Goal: Book appointment/travel/reservation

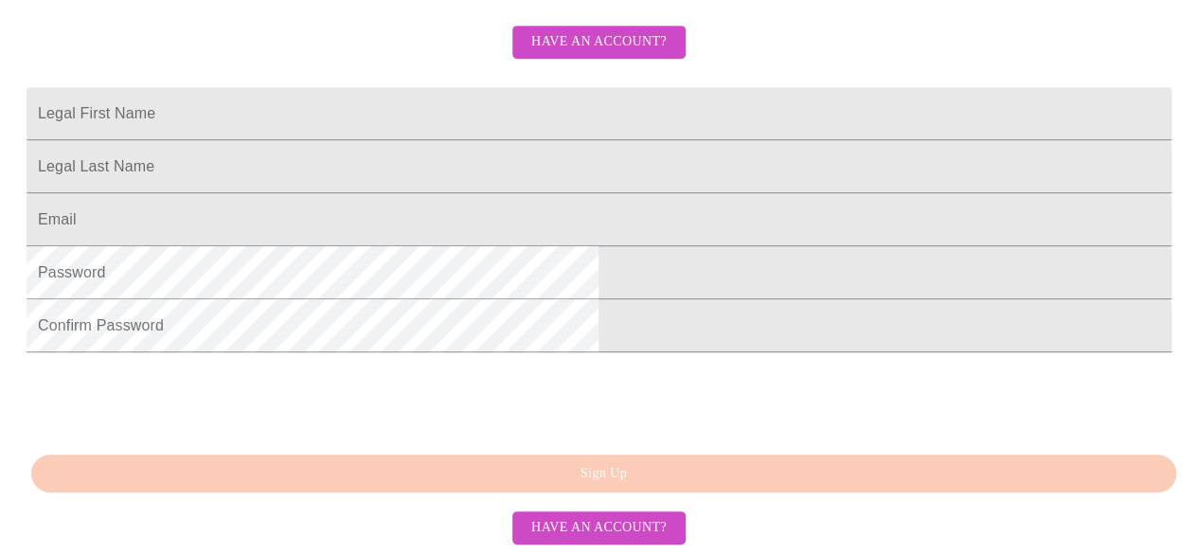
scroll to position [546, 0]
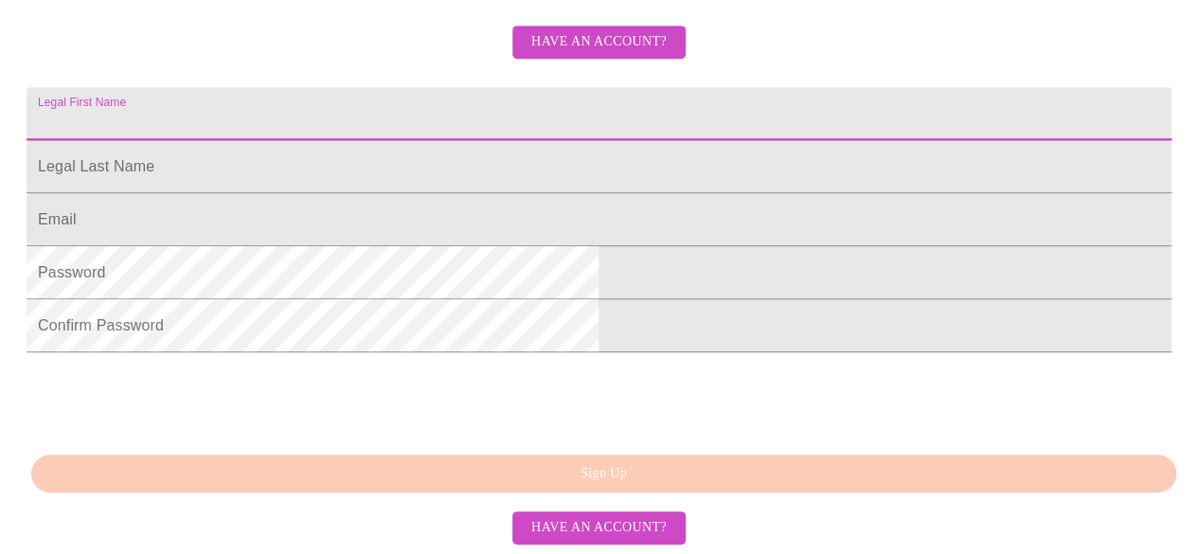
click at [480, 87] on input "Legal First Name" at bounding box center [599, 113] width 1145 height 53
type input "[PERSON_NAME]"
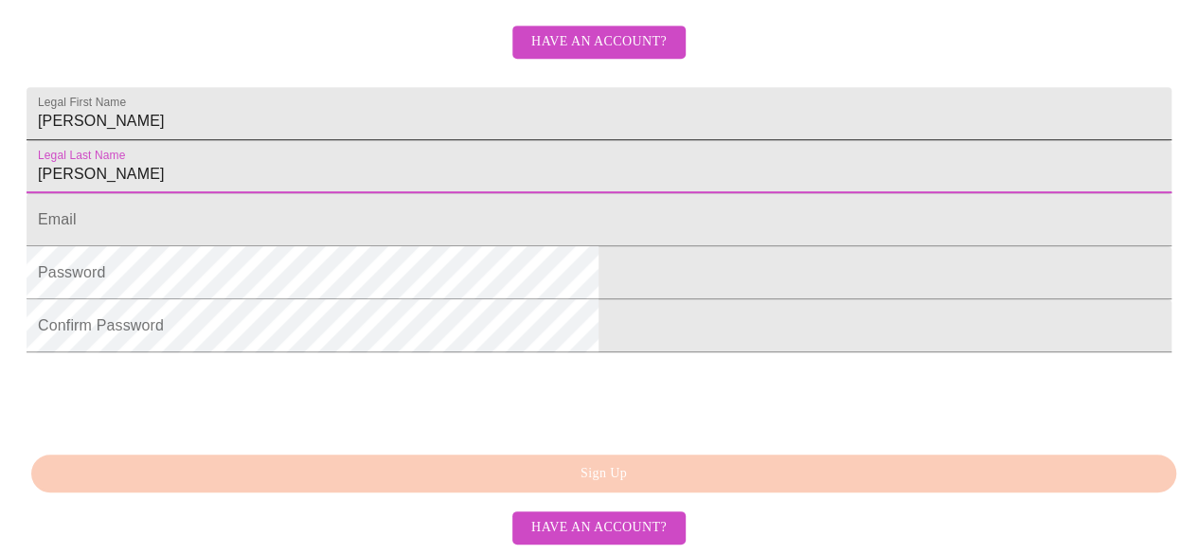
type input "[PERSON_NAME]"
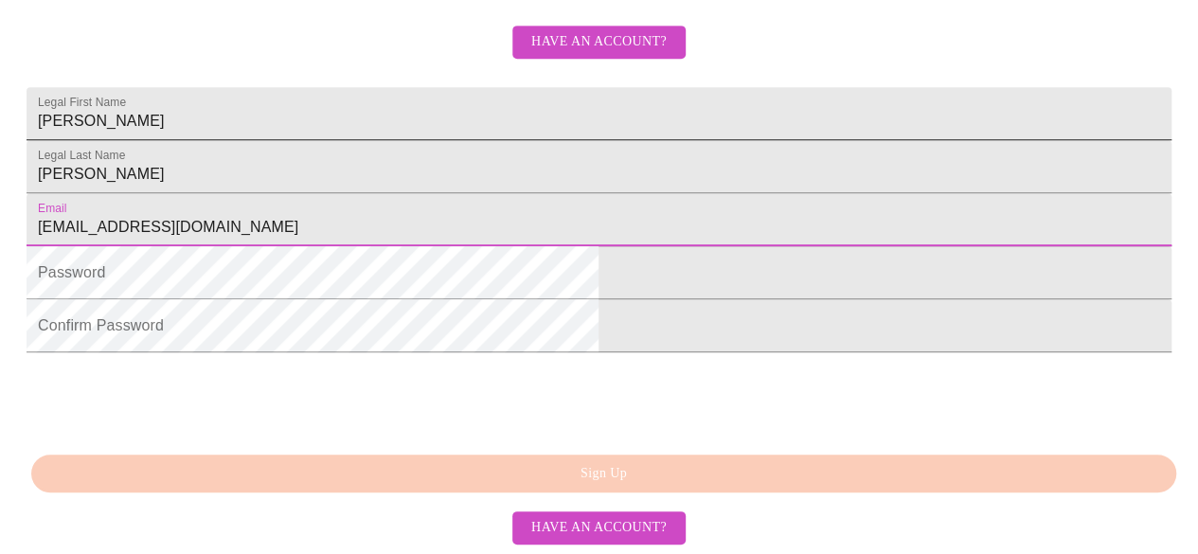
type input "[EMAIL_ADDRESS][DOMAIN_NAME]"
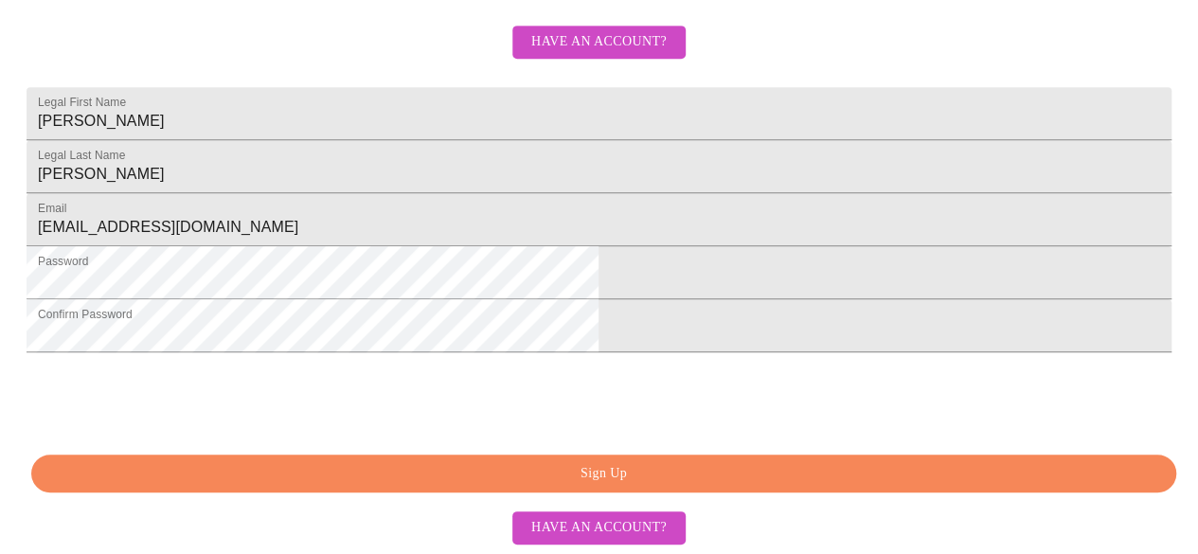
scroll to position [598, 0]
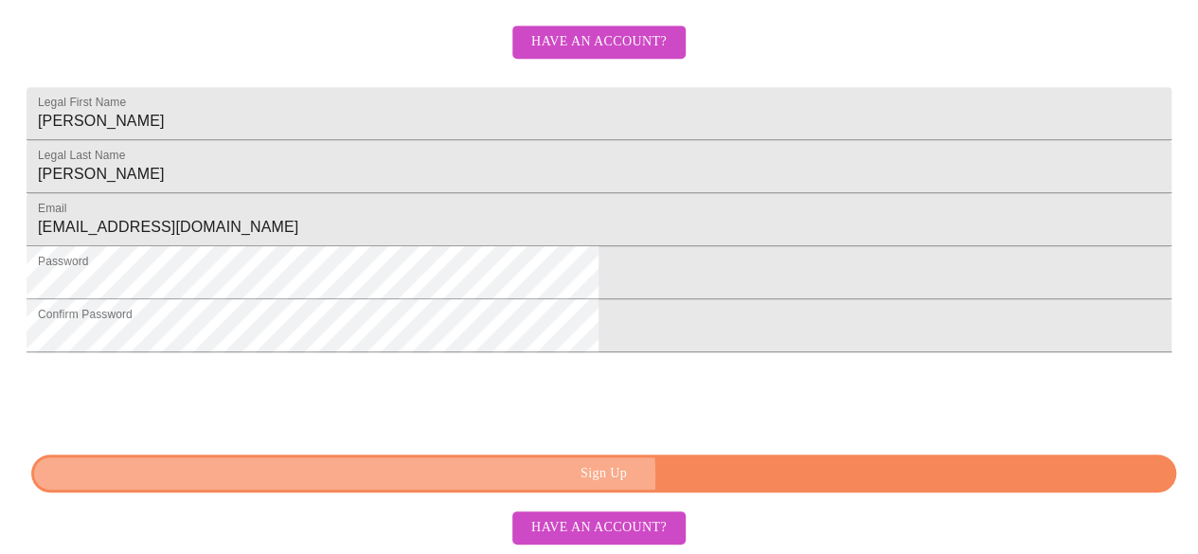
click at [629, 478] on span "Sign Up" at bounding box center [603, 474] width 1101 height 24
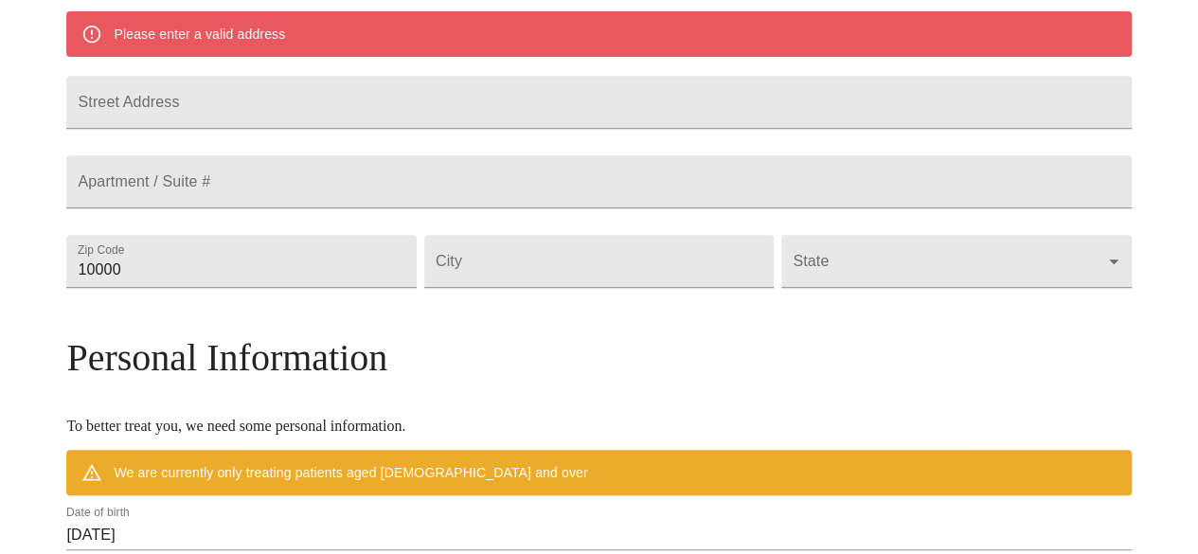
scroll to position [468, 0]
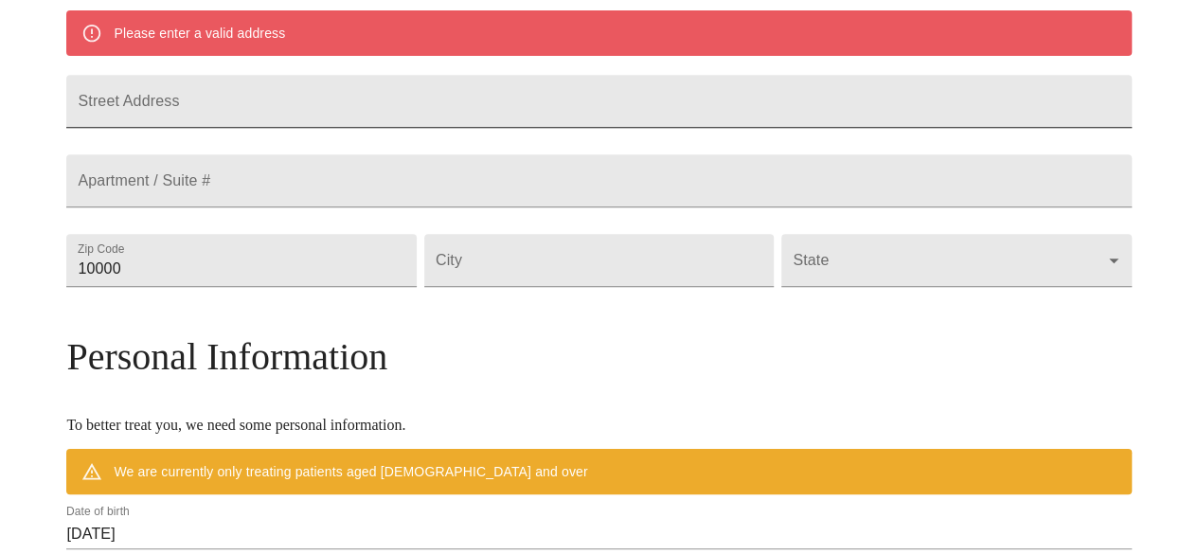
click at [398, 116] on input "Street Address" at bounding box center [598, 101] width 1064 height 53
type input "[STREET_ADDRESS]"
type input "60542"
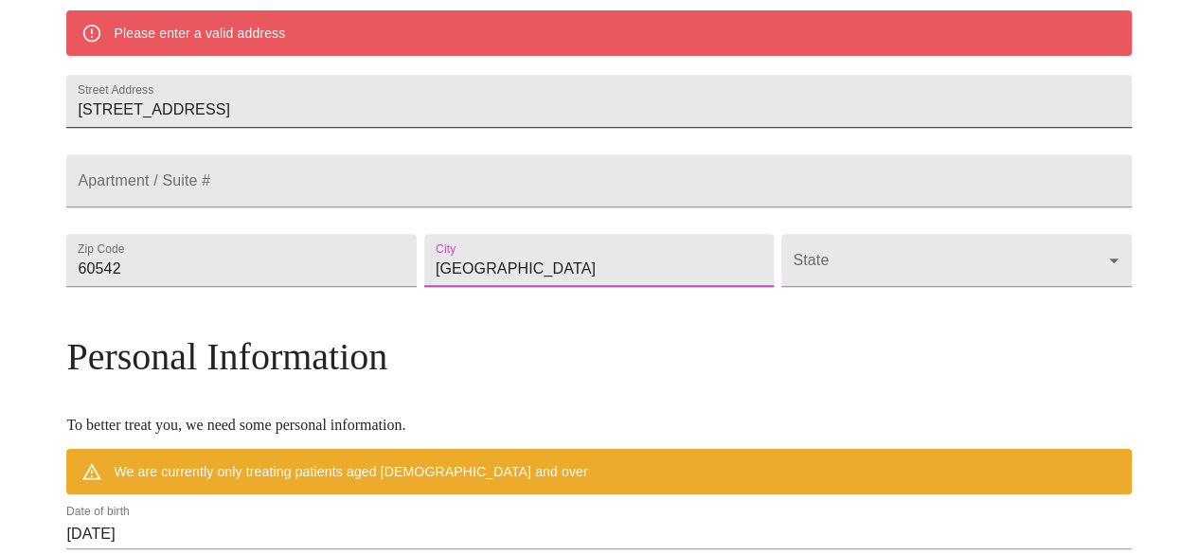
type input "[GEOGRAPHIC_DATA]"
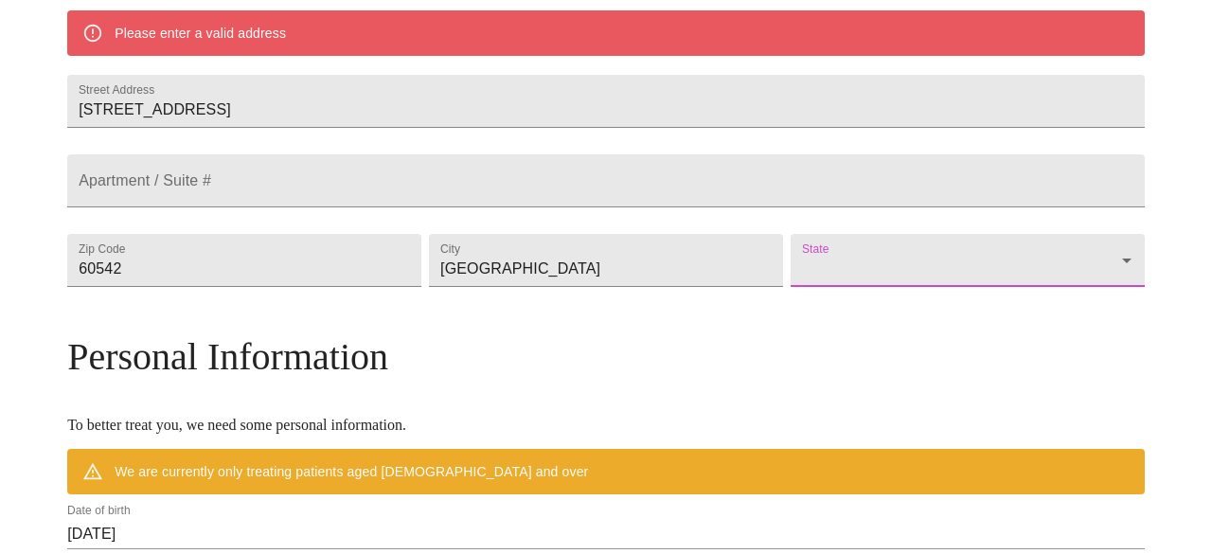
click at [867, 312] on body "MyMenopauseRx Welcome to MyMenopauseRx Since it's your first time here, you'll …" at bounding box center [606, 286] width 1197 height 1493
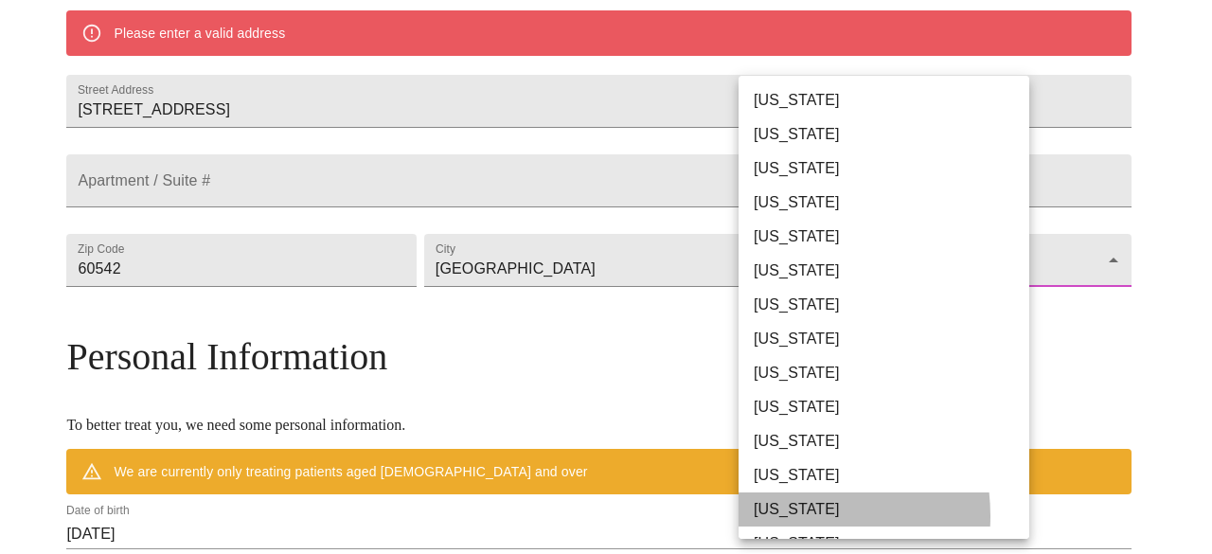
click at [771, 516] on li "[US_STATE]" at bounding box center [891, 509] width 305 height 34
type input "[US_STATE]"
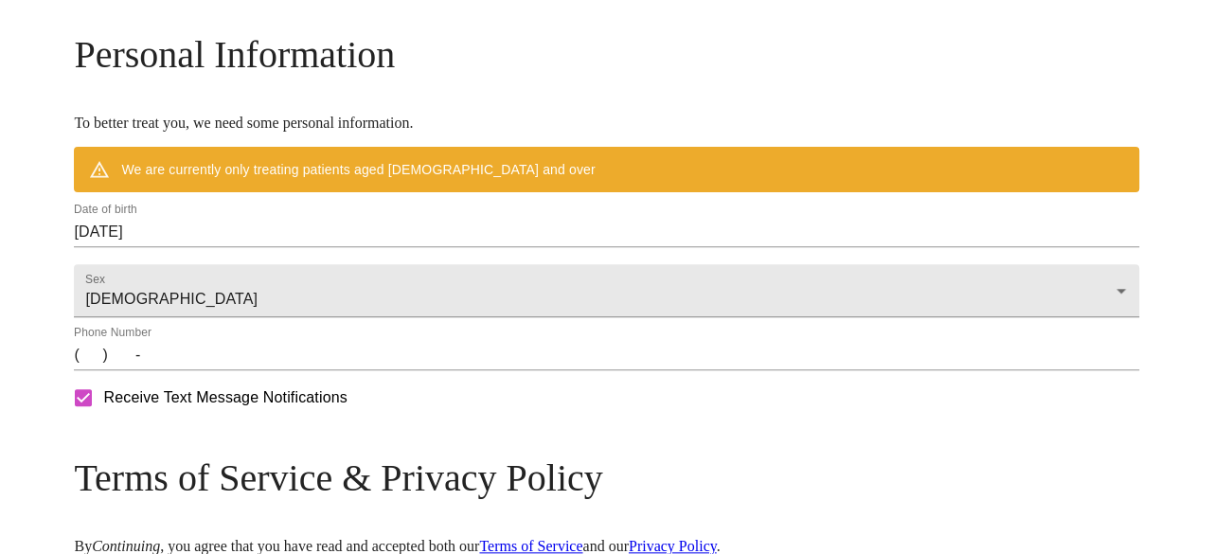
scroll to position [716, 0]
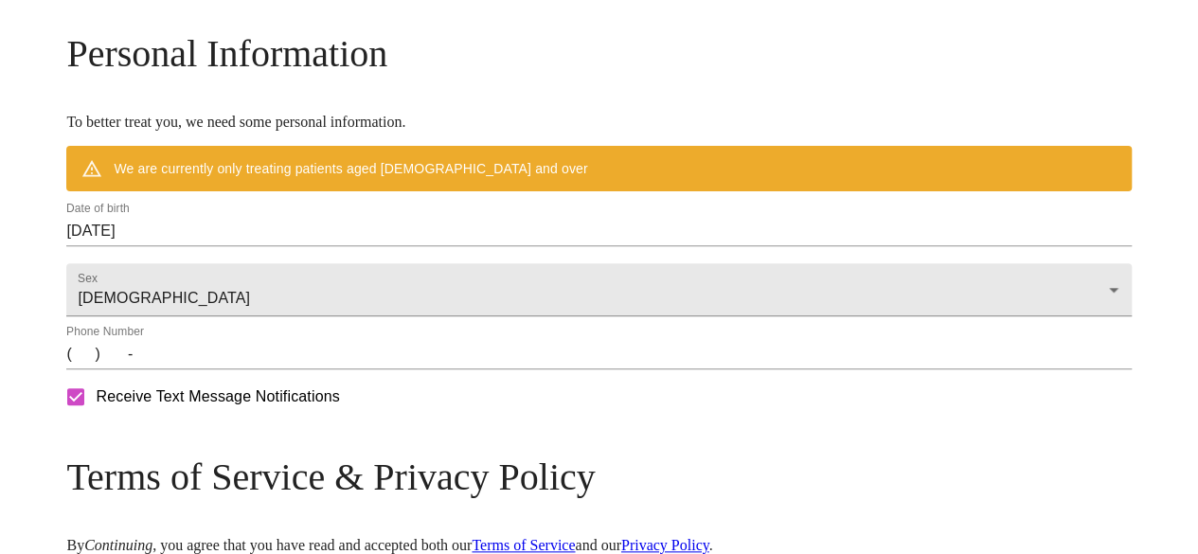
click at [499, 246] on input "[DATE]" at bounding box center [598, 231] width 1064 height 30
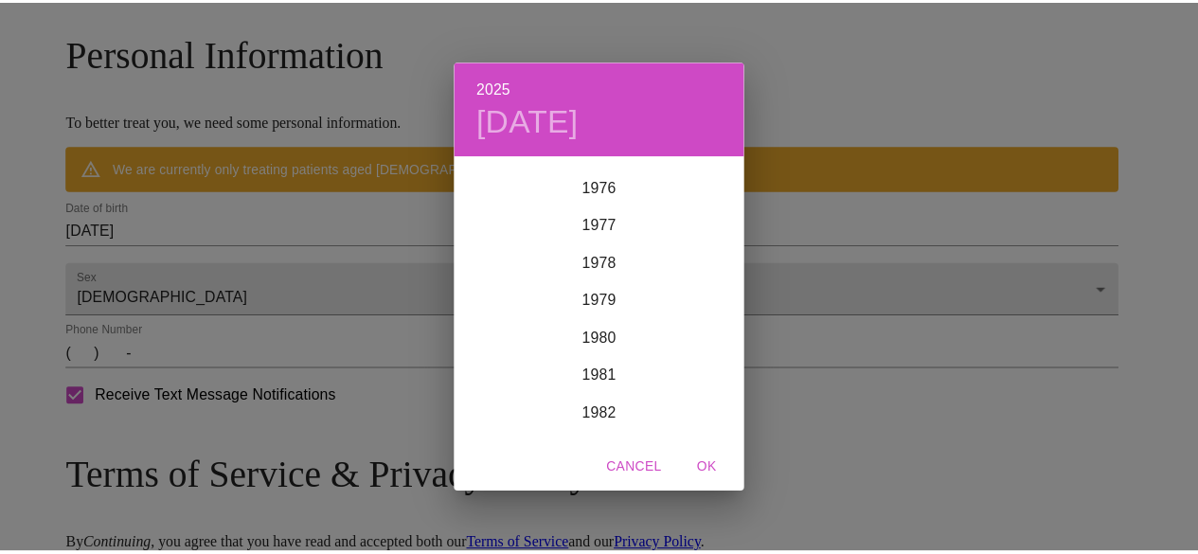
scroll to position [2904, 0]
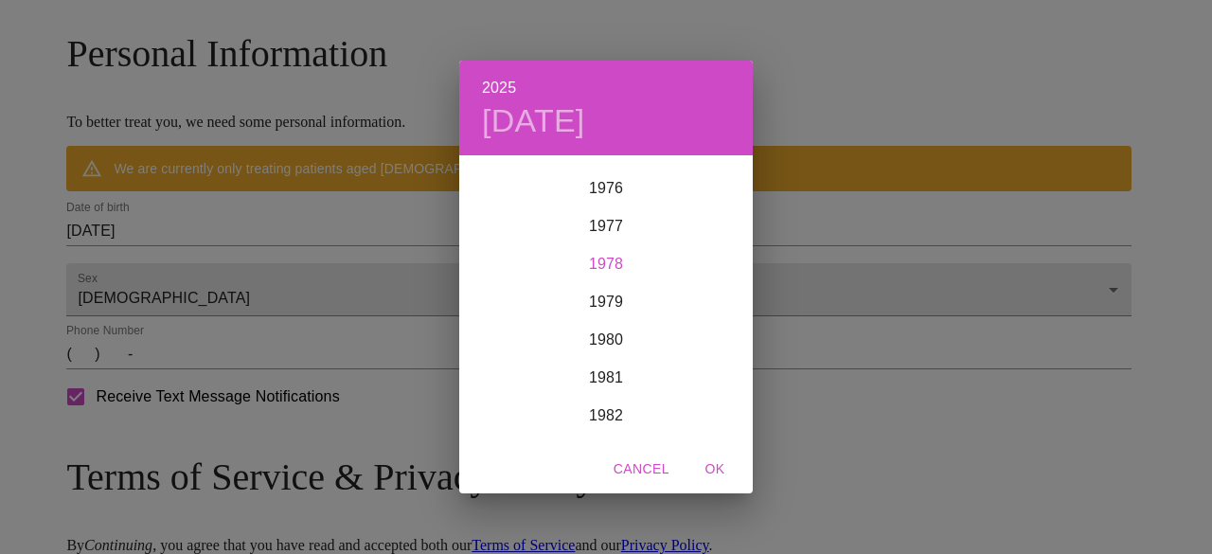
click at [602, 268] on div "1978" at bounding box center [606, 264] width 294 height 38
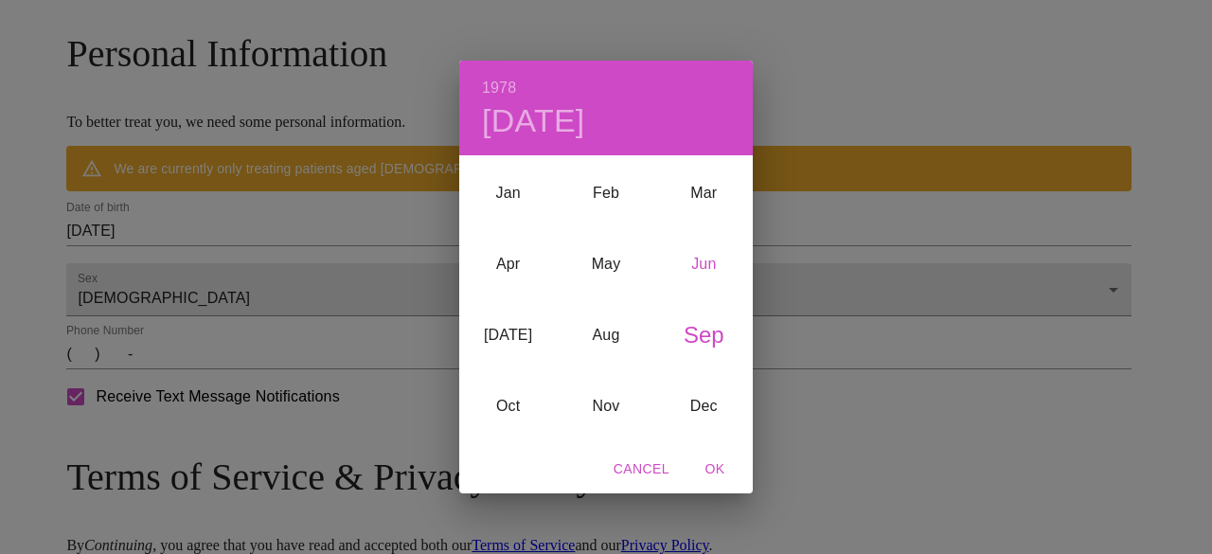
click at [715, 265] on div "Jun" at bounding box center [704, 263] width 98 height 71
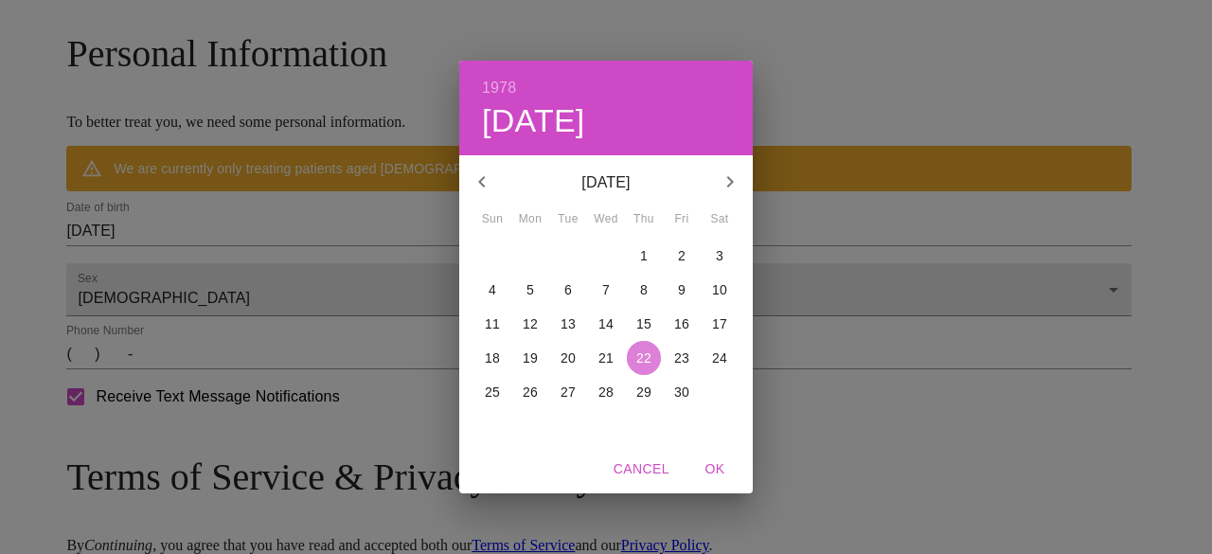
click at [648, 353] on p "22" at bounding box center [643, 357] width 15 height 19
click at [713, 463] on span "OK" at bounding box center [714, 469] width 45 height 24
type input "[DATE]"
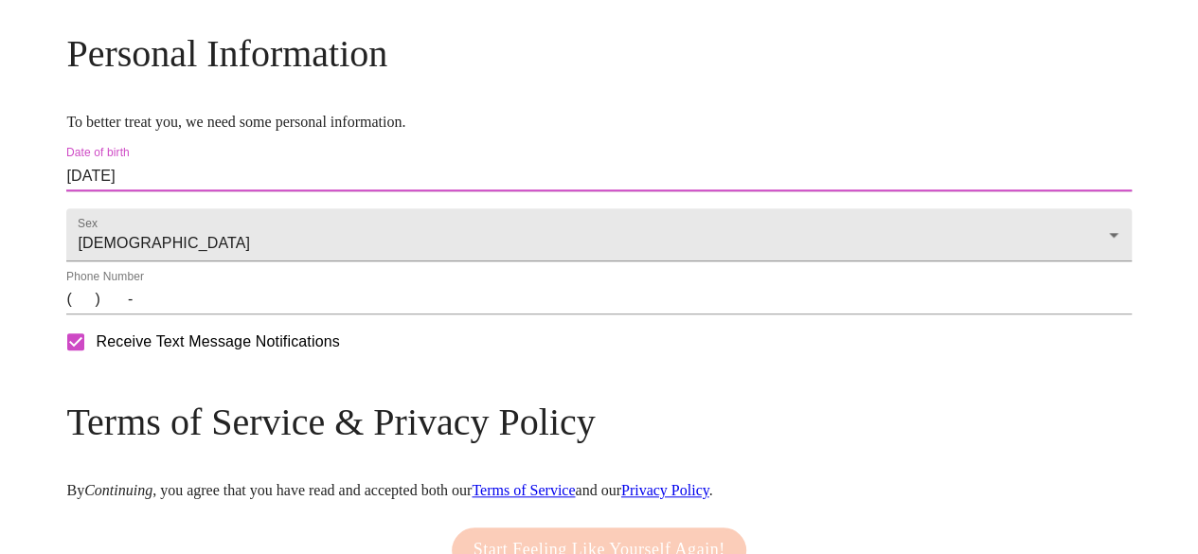
click at [217, 314] on input "(   )    -" at bounding box center [598, 299] width 1064 height 30
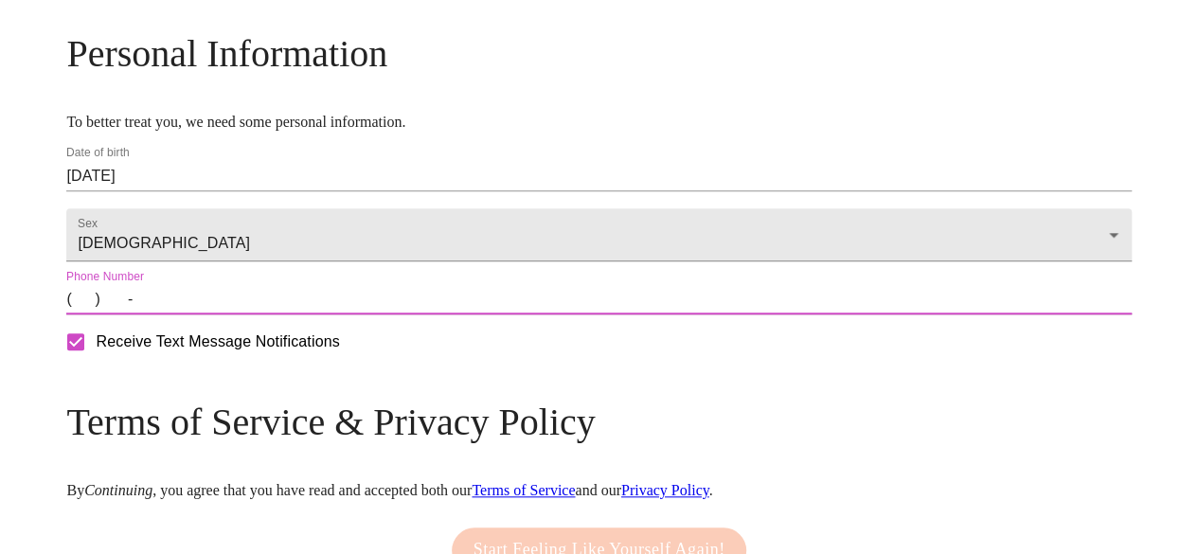
click at [217, 314] on input "(   )    -" at bounding box center [598, 299] width 1064 height 30
type input "[PHONE_NUMBER]"
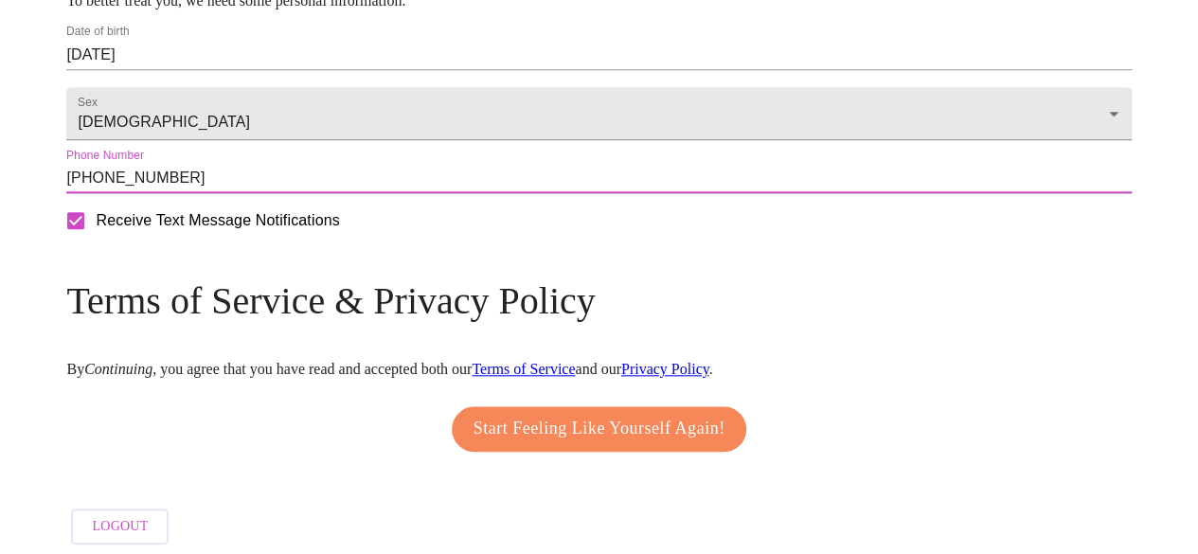
scroll to position [901, 0]
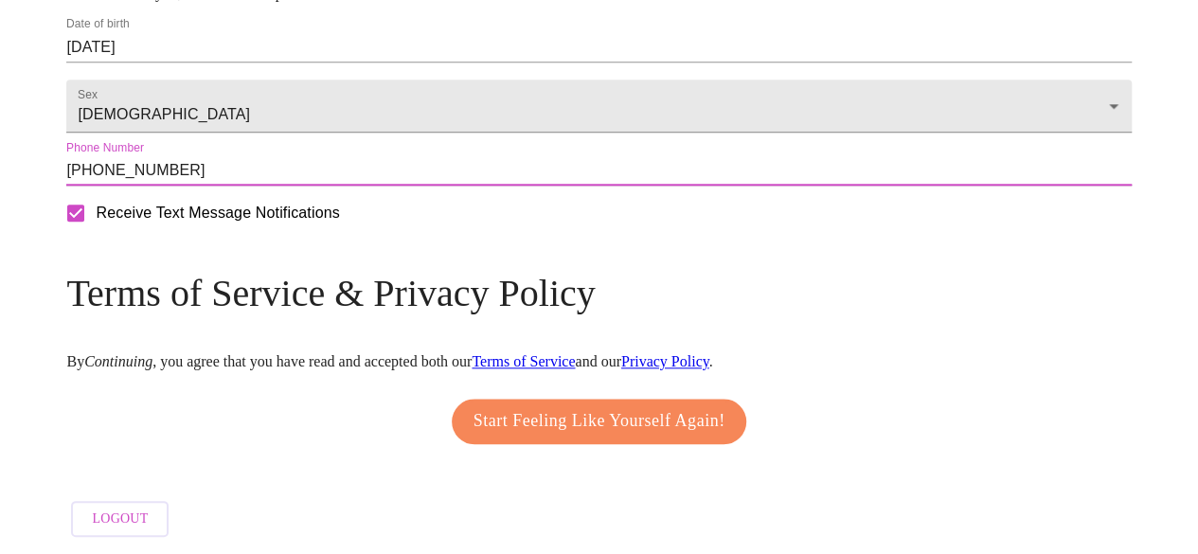
click at [627, 411] on span "Start Feeling Like Yourself Again!" at bounding box center [599, 421] width 252 height 30
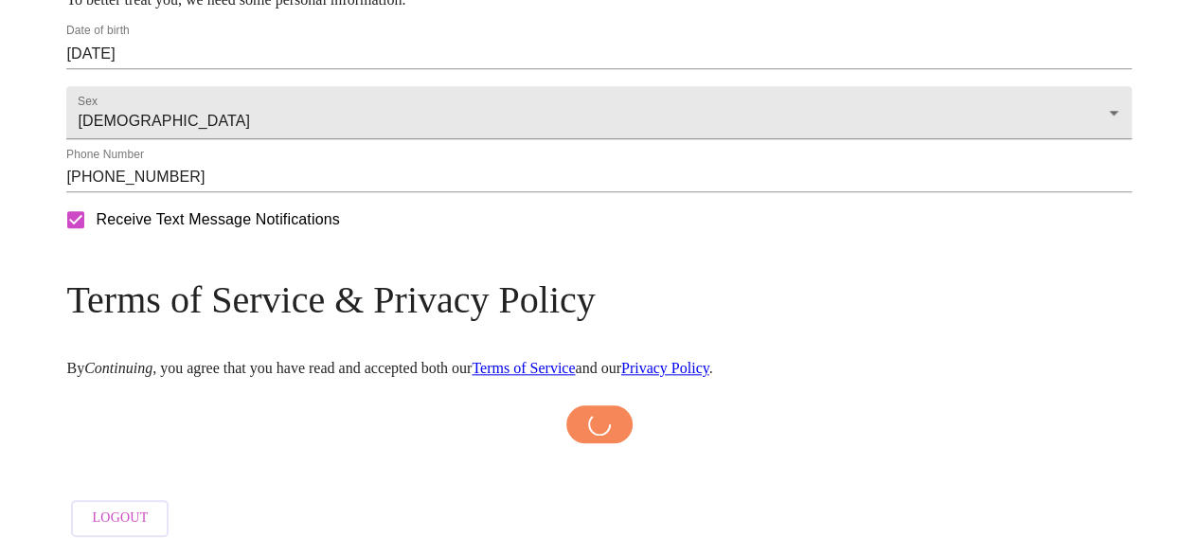
scroll to position [895, 0]
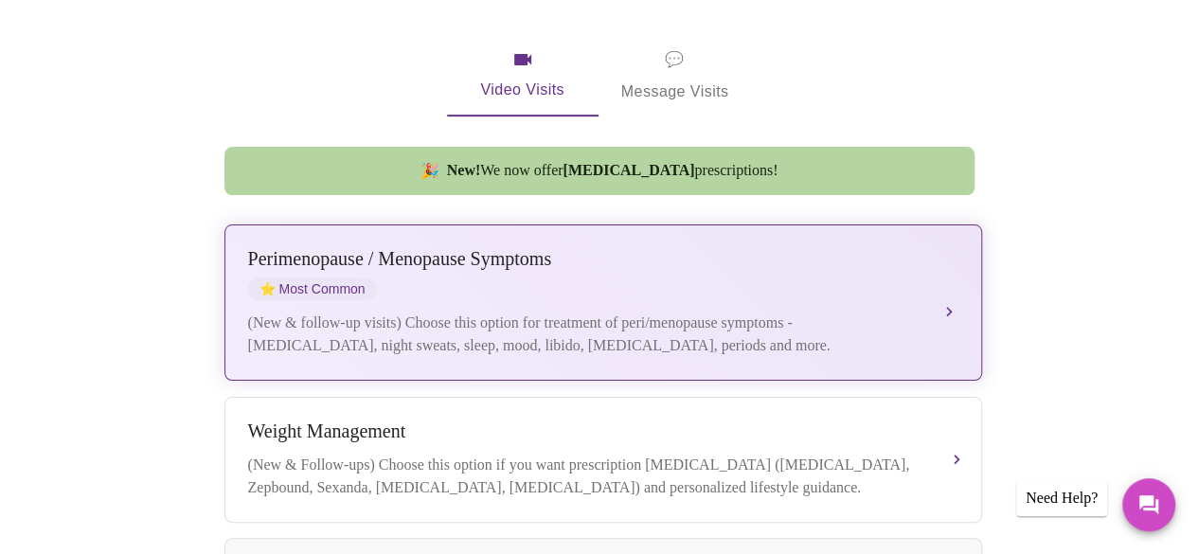
click at [765, 254] on div "[MEDICAL_DATA] / Menopause Symptoms ⭐ Most Common (New & follow-up visits) Choo…" at bounding box center [603, 302] width 710 height 109
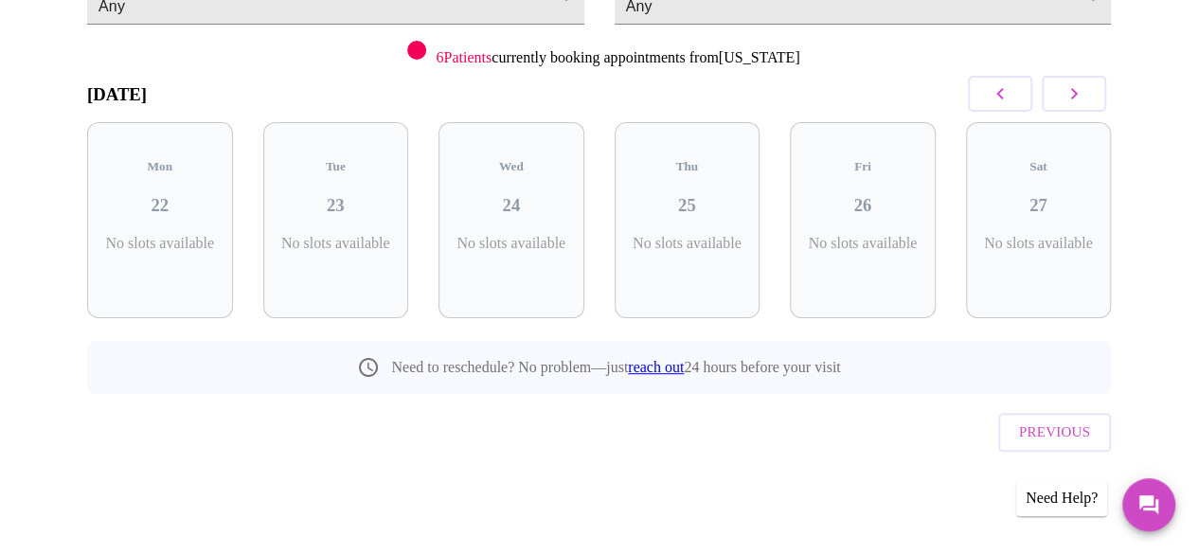
scroll to position [189, 0]
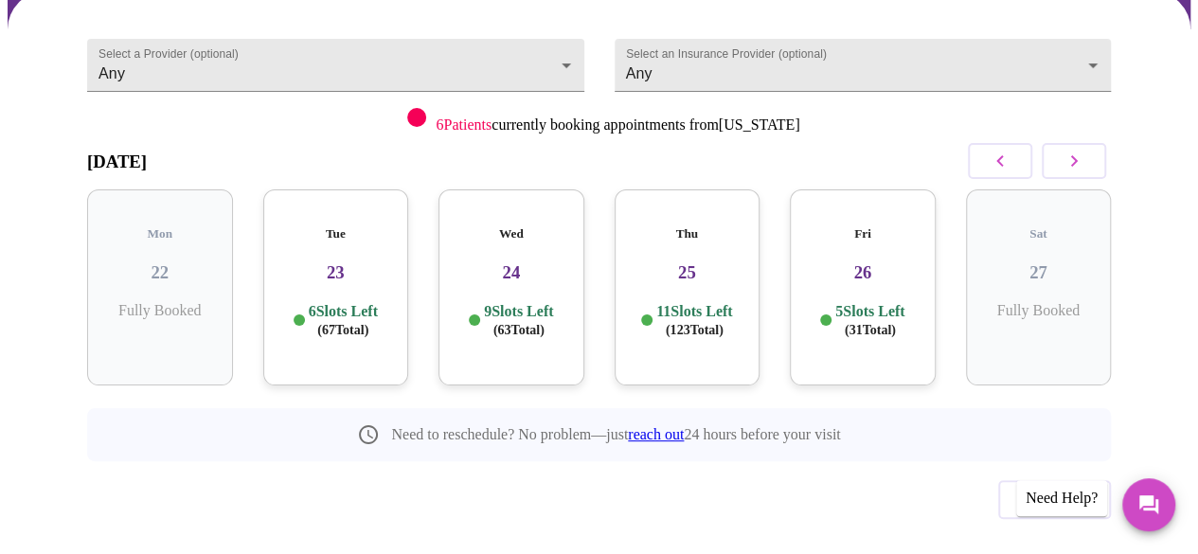
click at [712, 302] on p "11 Slots Left ( 123 Total)" at bounding box center [694, 320] width 76 height 37
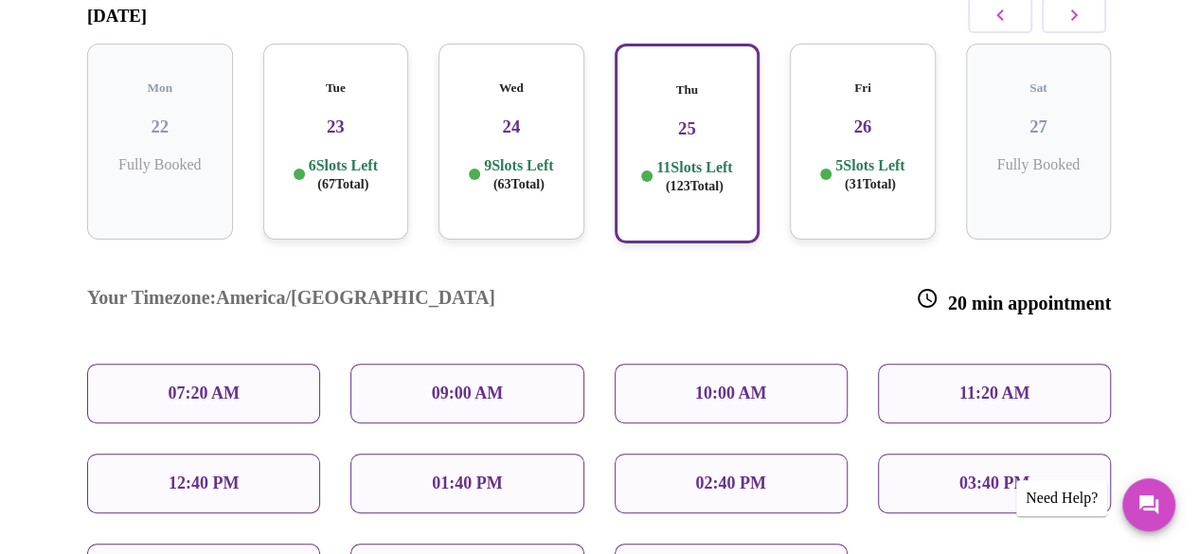
scroll to position [337, 0]
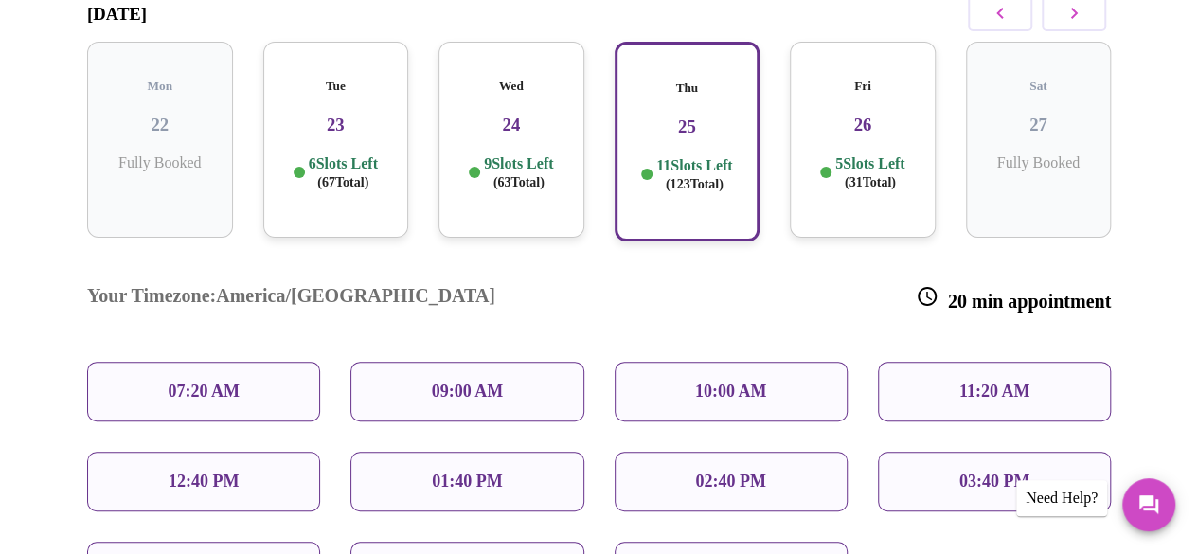
click at [458, 472] on p "01:40 PM" at bounding box center [467, 482] width 70 height 20
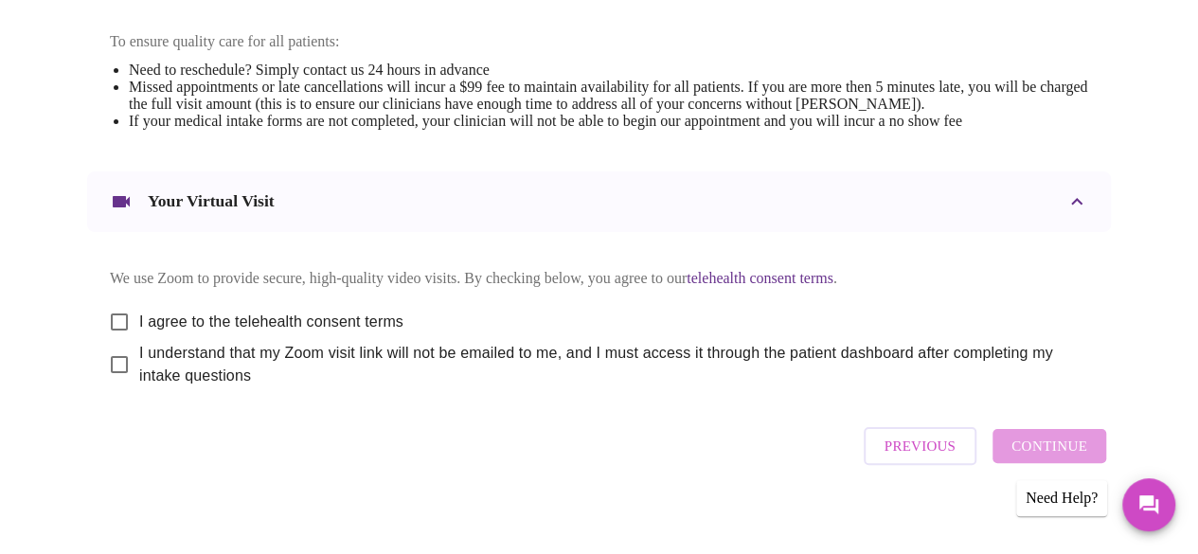
scroll to position [819, 0]
click at [116, 310] on input "I agree to the telehealth consent terms" at bounding box center [119, 321] width 40 height 40
checkbox input "true"
click at [112, 361] on input "I understand that my Zoom visit link will not be emailed to me, and I must acce…" at bounding box center [119, 364] width 40 height 40
checkbox input "true"
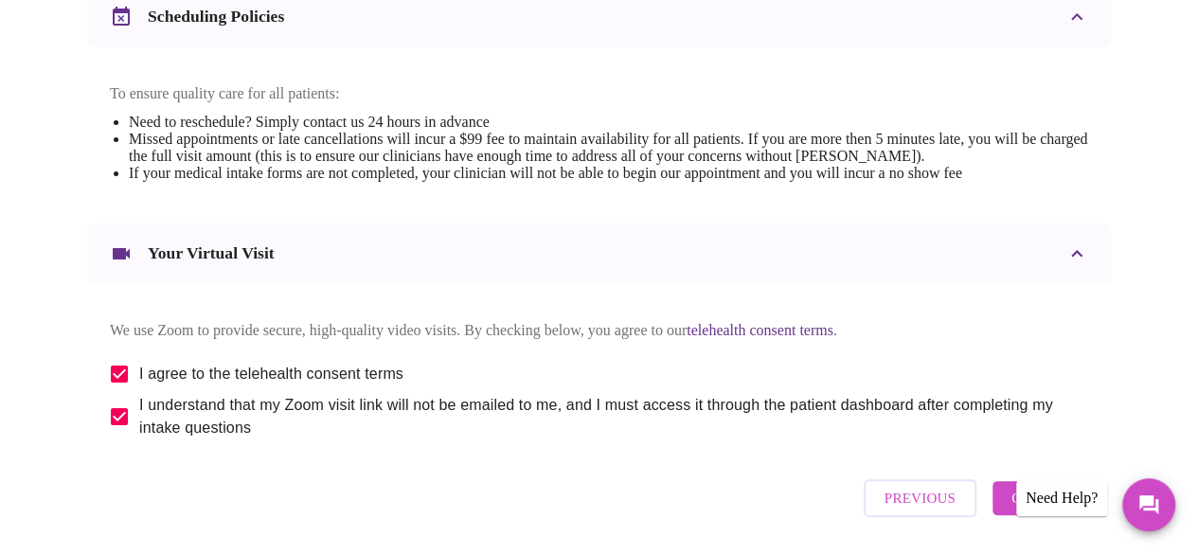
scroll to position [824, 0]
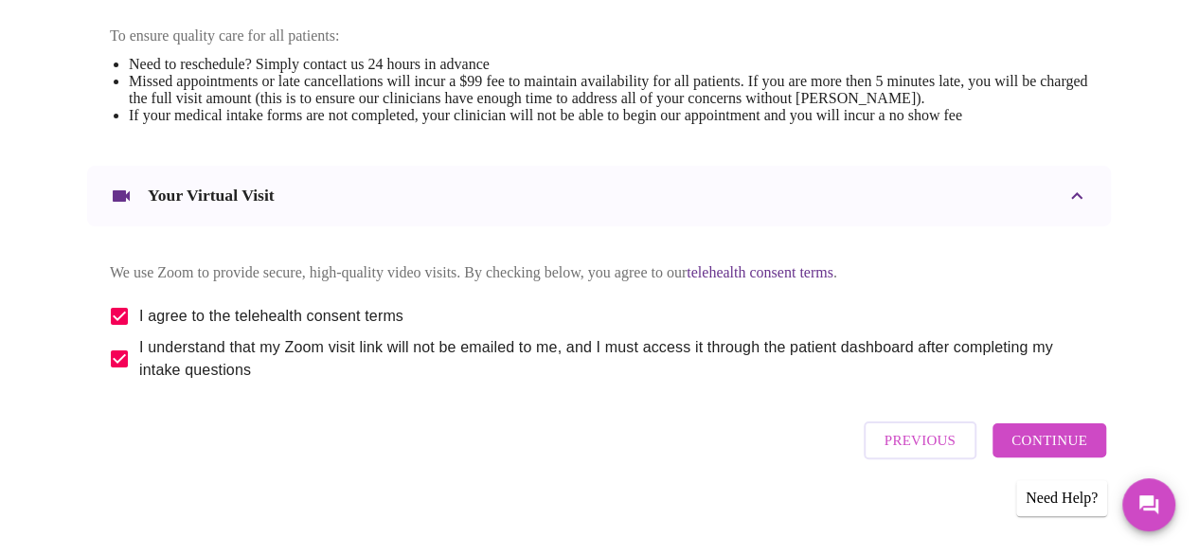
click at [1032, 431] on span "Continue" at bounding box center [1049, 440] width 76 height 25
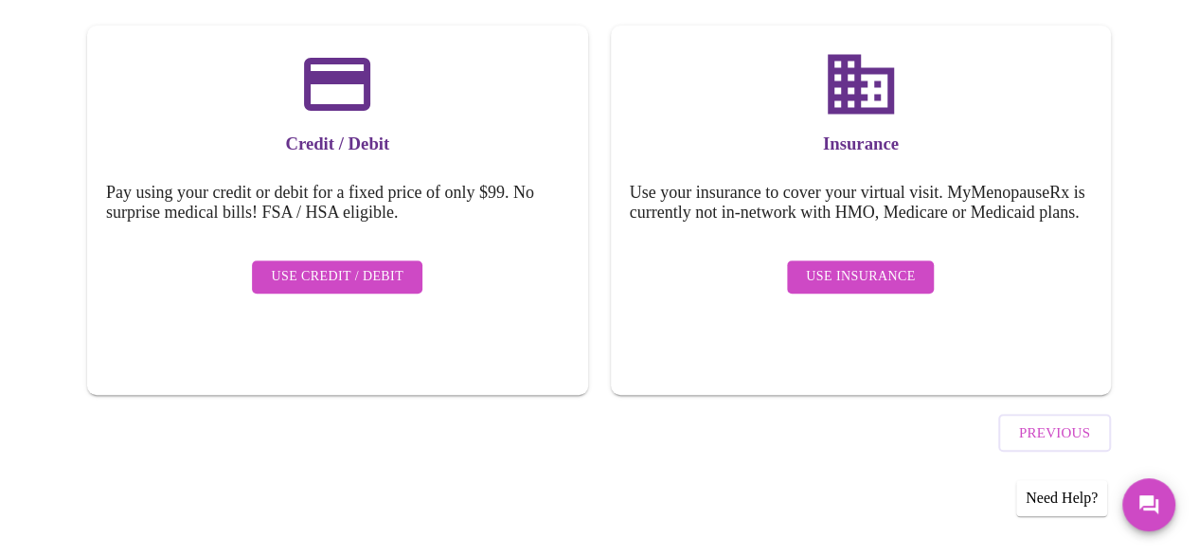
scroll to position [252, 0]
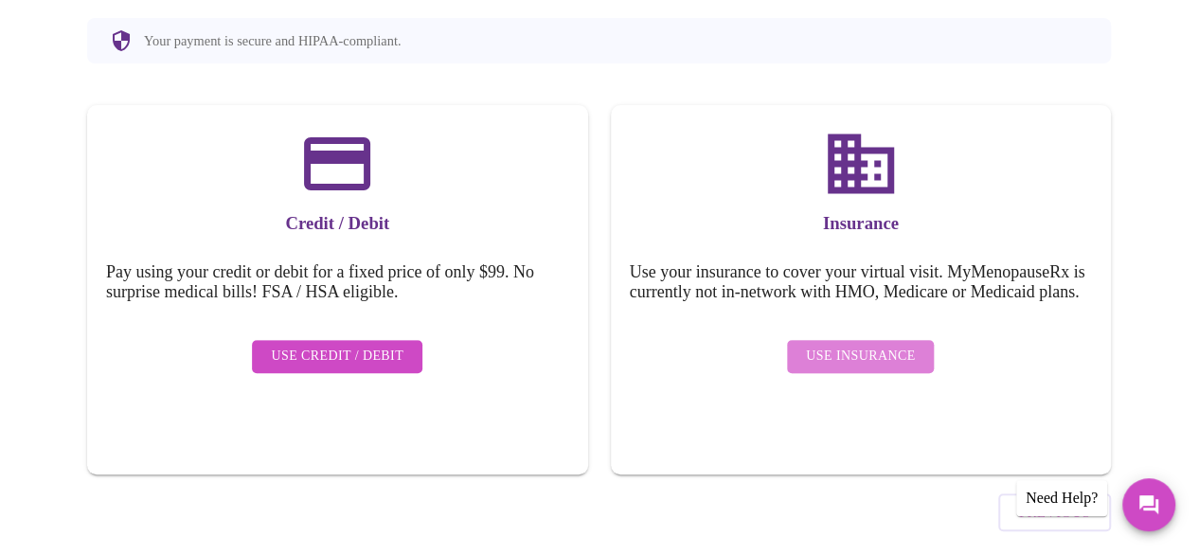
click at [872, 345] on span "Use Insurance" at bounding box center [860, 357] width 109 height 24
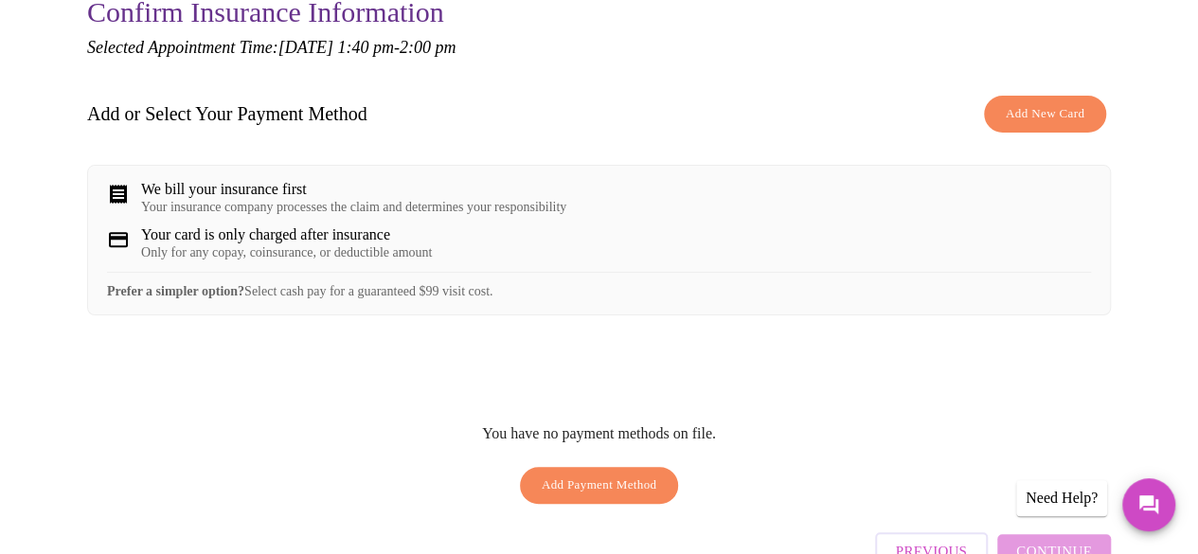
scroll to position [0, 0]
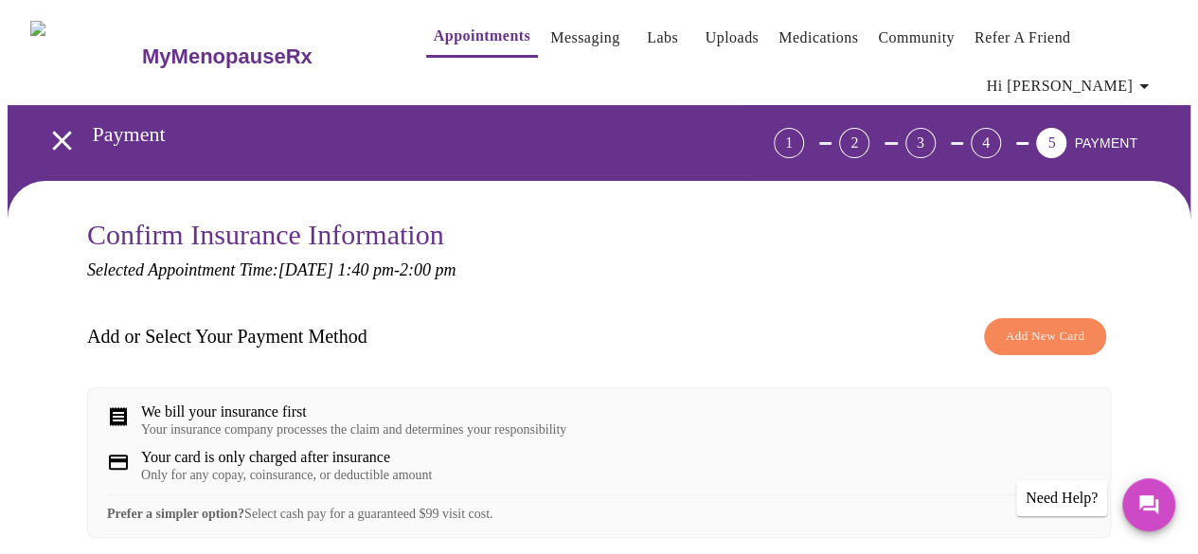
click at [279, 403] on div "We bill your insurance first" at bounding box center [353, 411] width 425 height 17
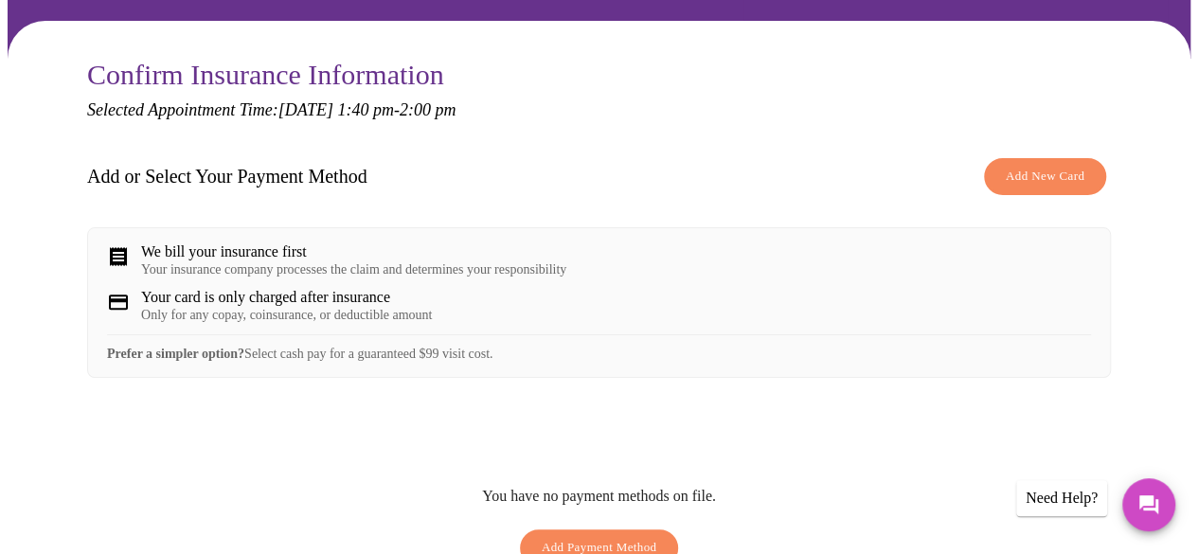
scroll to position [223, 0]
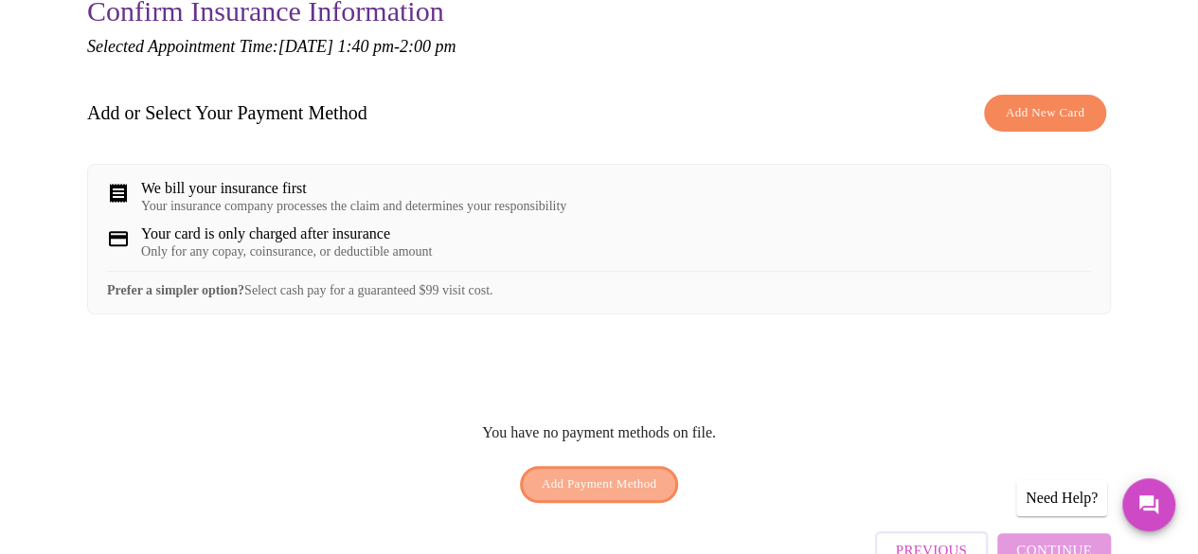
click at [611, 473] on span "Add Payment Method" at bounding box center [600, 484] width 116 height 22
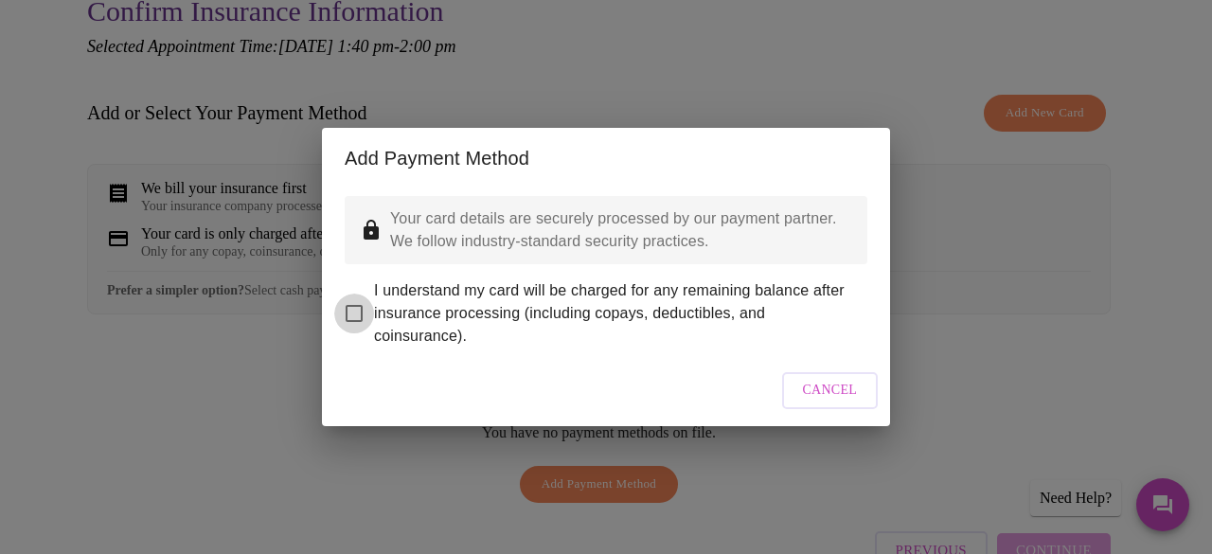
click at [354, 298] on input "I understand my card will be charged for any remaining balance after insurance …" at bounding box center [354, 314] width 40 height 40
checkbox input "true"
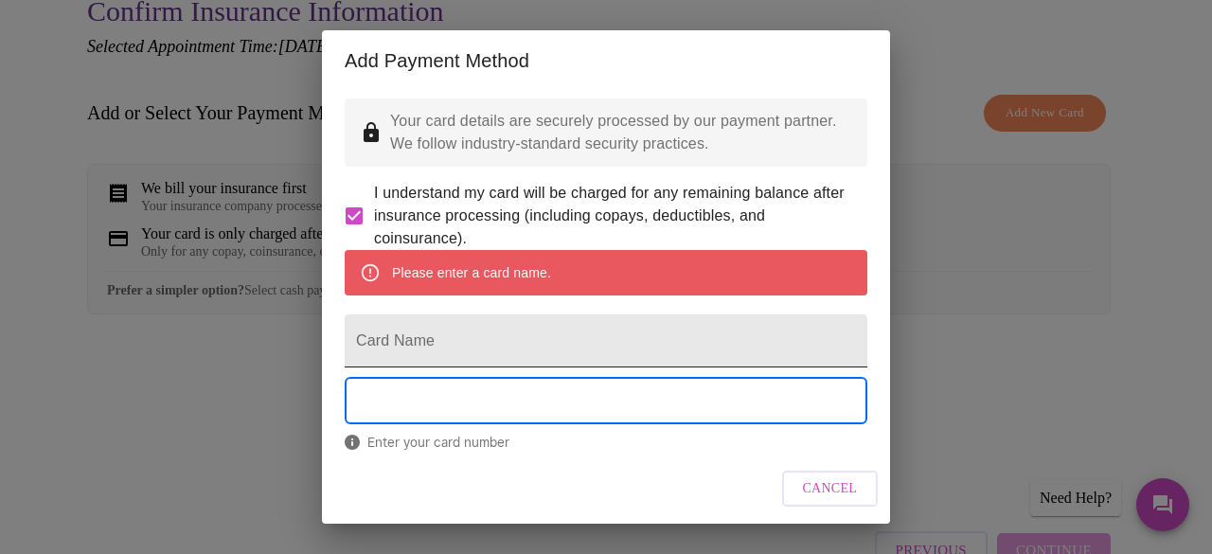
click at [561, 367] on input "Card Name" at bounding box center [606, 340] width 523 height 53
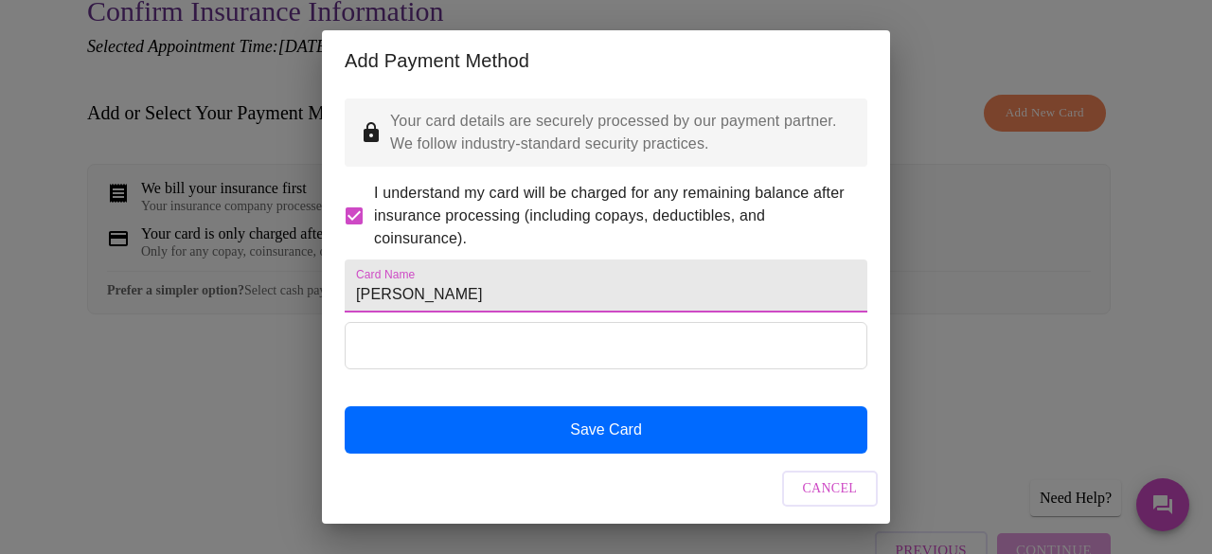
type input "J"
type input "O2 Checking"
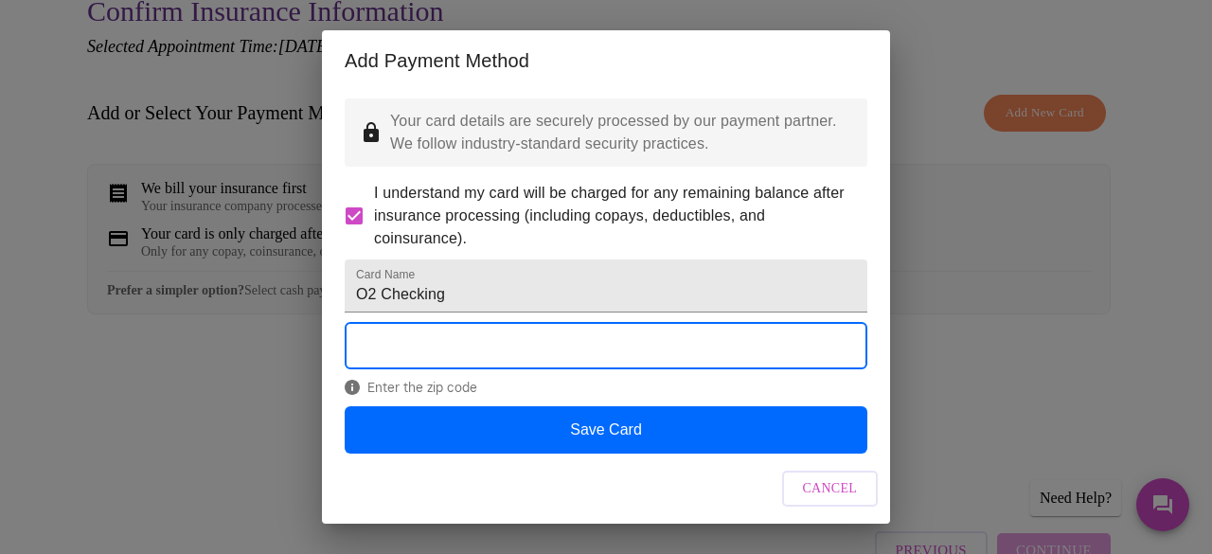
click at [1112, 313] on div "Add Payment Method Your card details are securely processed by our payment part…" at bounding box center [606, 277] width 1212 height 554
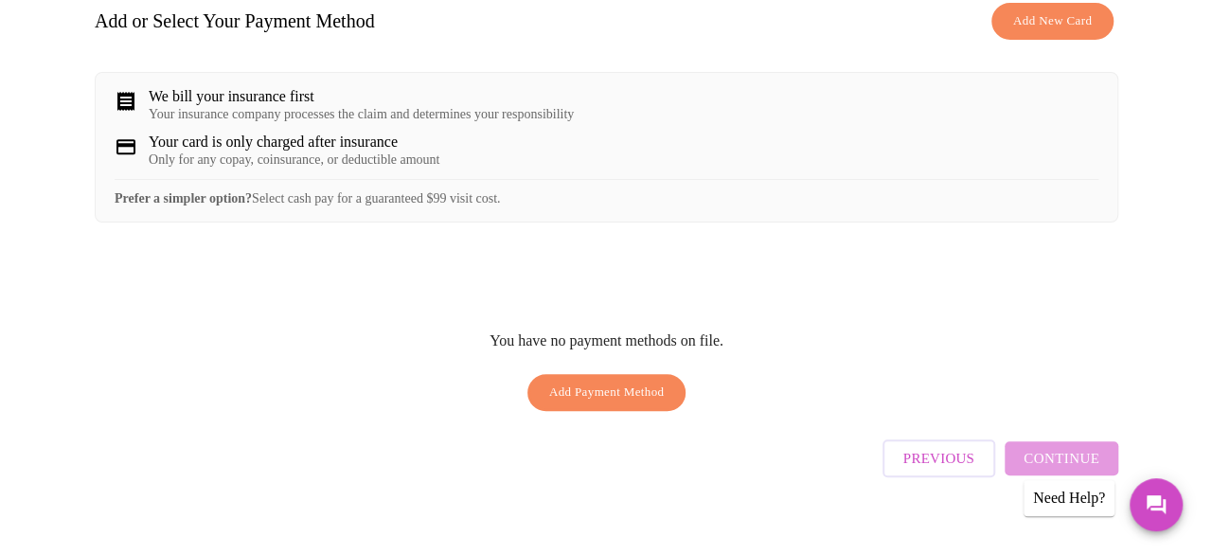
scroll to position [315, 0]
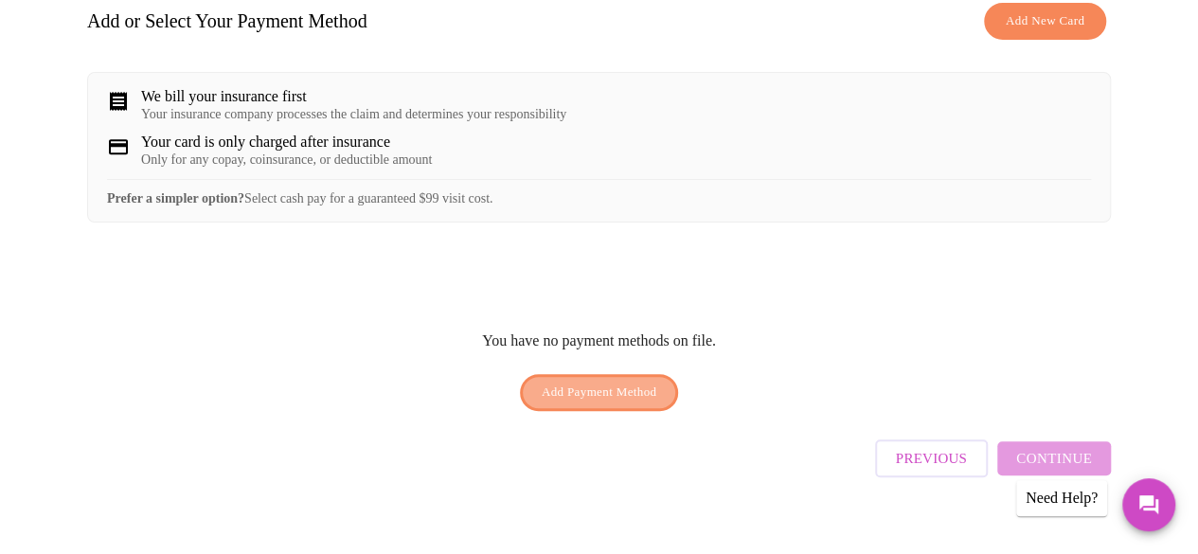
click at [643, 382] on span "Add Payment Method" at bounding box center [600, 393] width 116 height 22
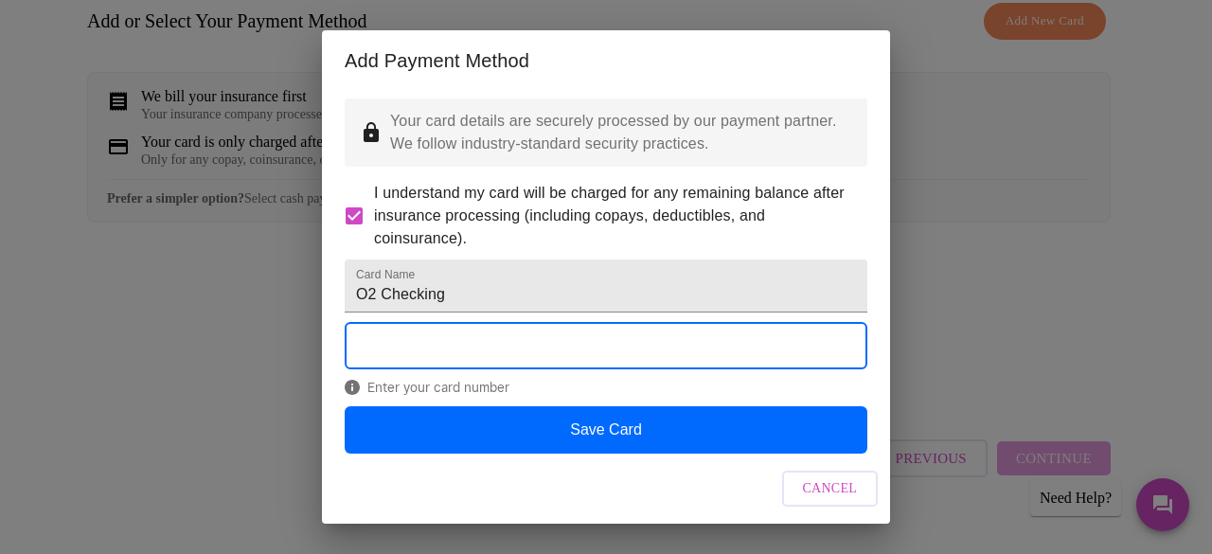
click at [506, 395] on span "Enter your card number" at bounding box center [606, 387] width 523 height 15
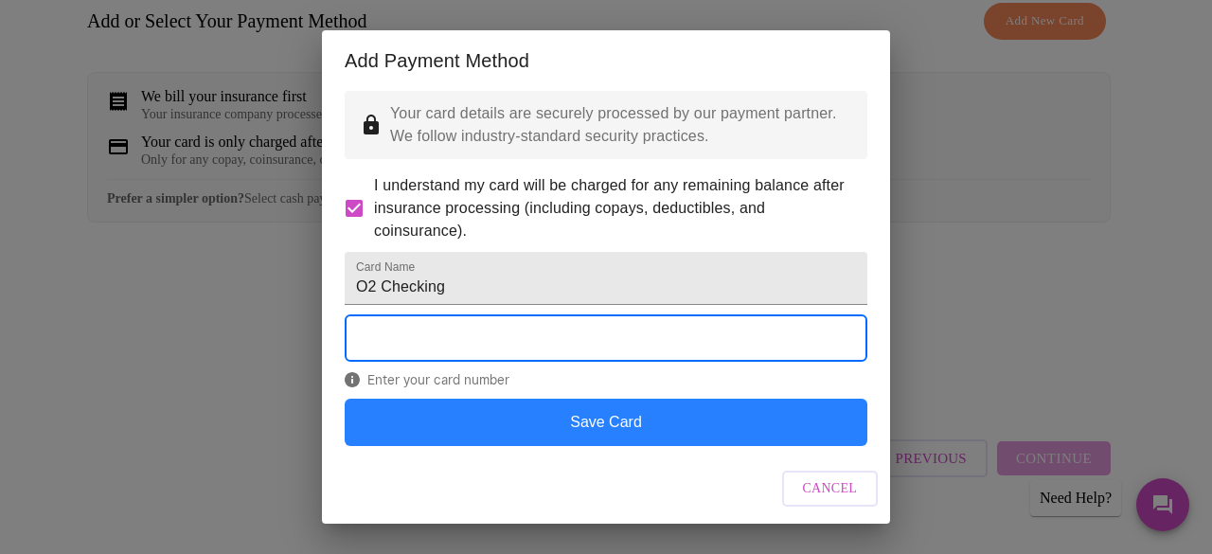
click at [593, 409] on button "Save Card" at bounding box center [606, 422] width 523 height 47
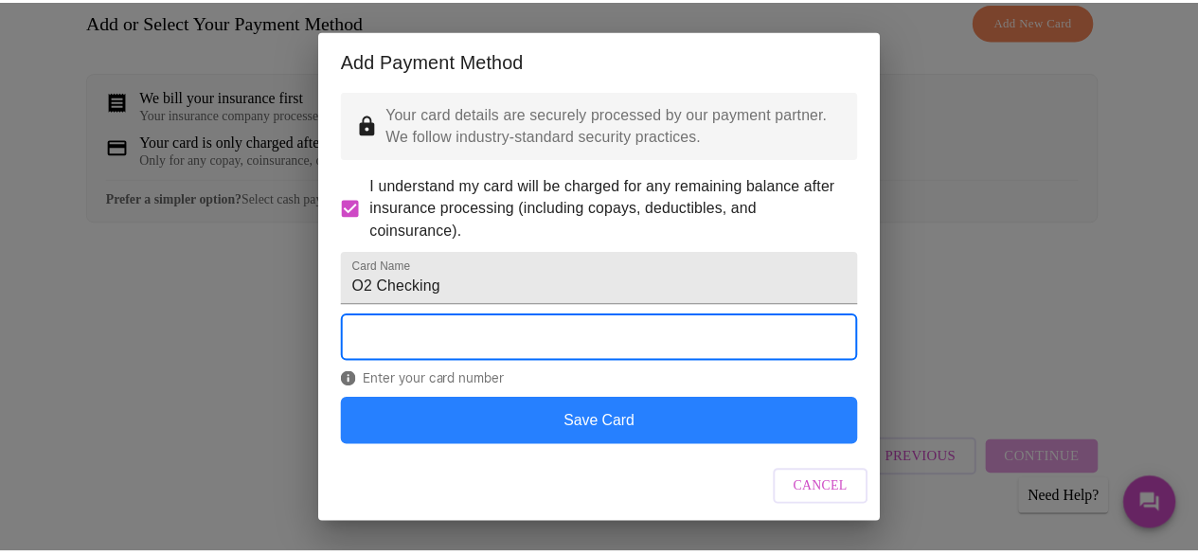
scroll to position [0, 0]
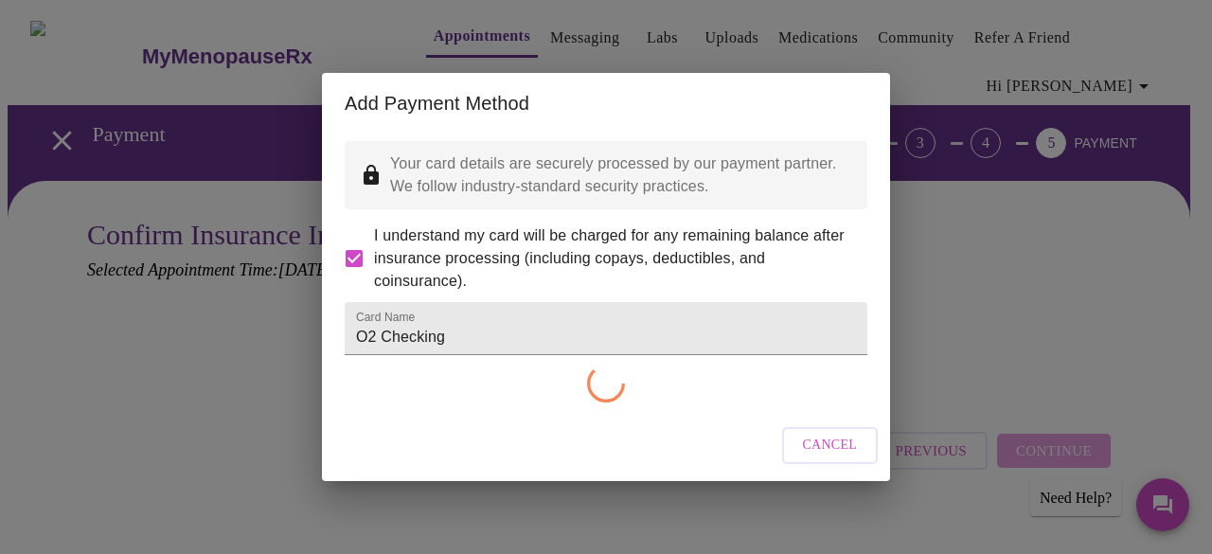
checkbox input "false"
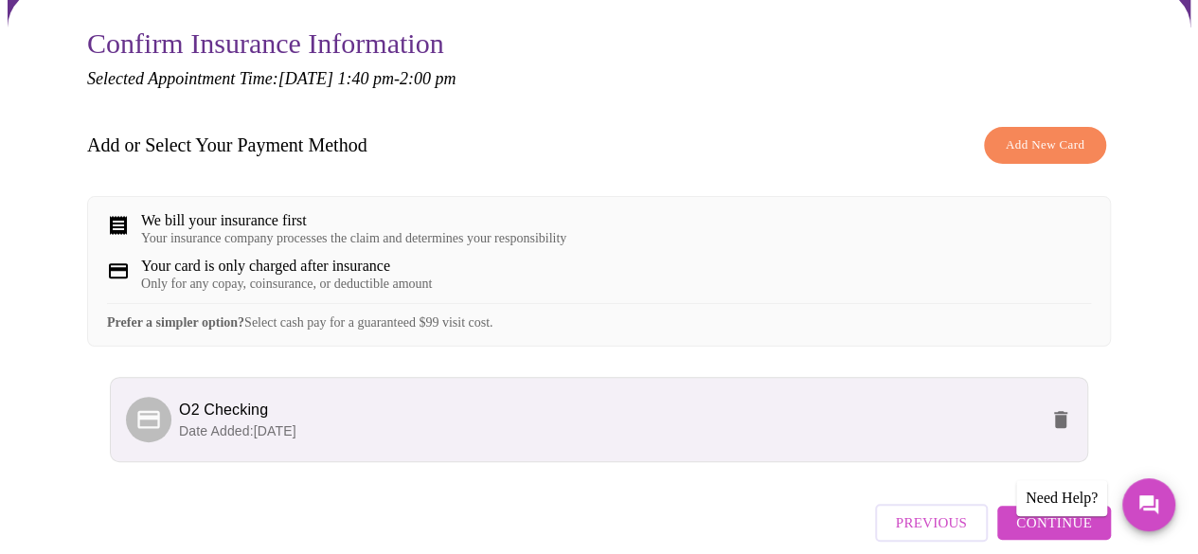
scroll to position [174, 0]
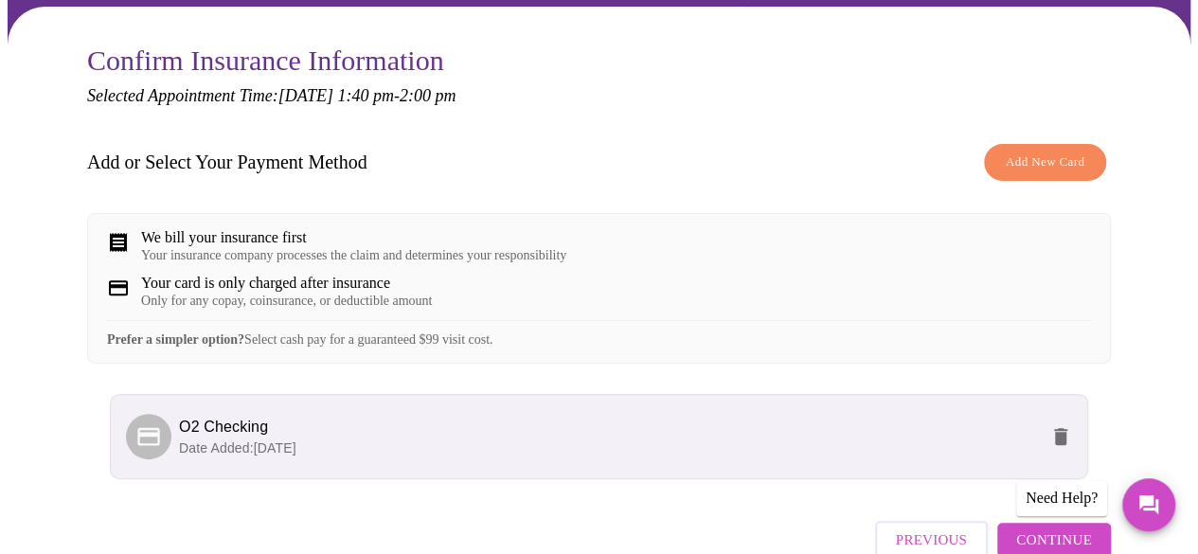
click at [180, 229] on div "We bill your insurance first" at bounding box center [353, 237] width 425 height 17
click at [354, 248] on div "Your insurance company processes the claim and determines your responsibility" at bounding box center [353, 255] width 425 height 15
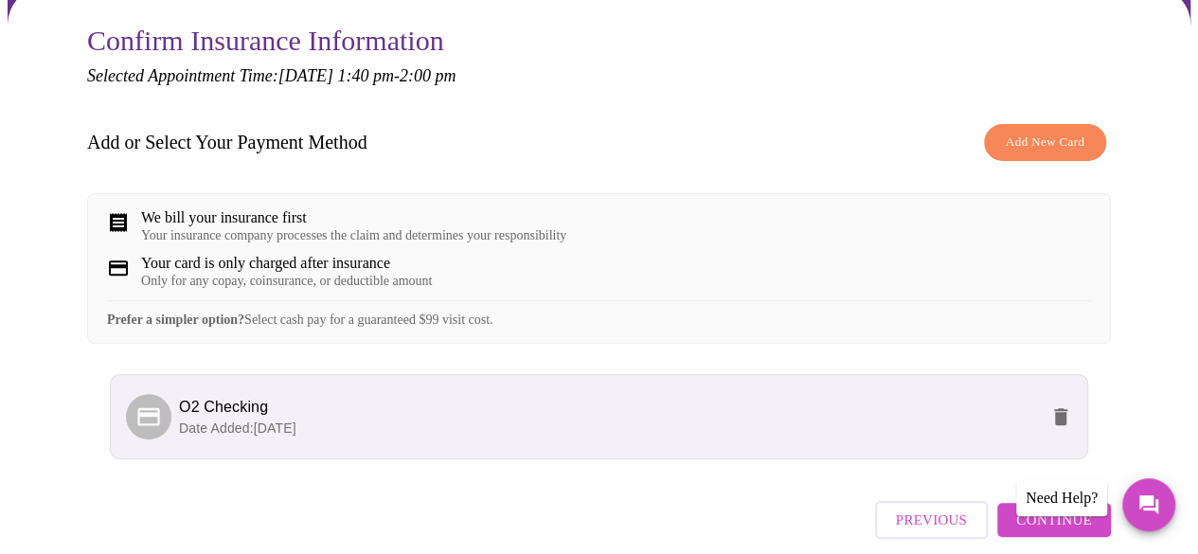
scroll to position [193, 0]
click at [115, 258] on icon at bounding box center [118, 269] width 23 height 23
click at [167, 210] on div "We bill your insurance first" at bounding box center [353, 218] width 425 height 17
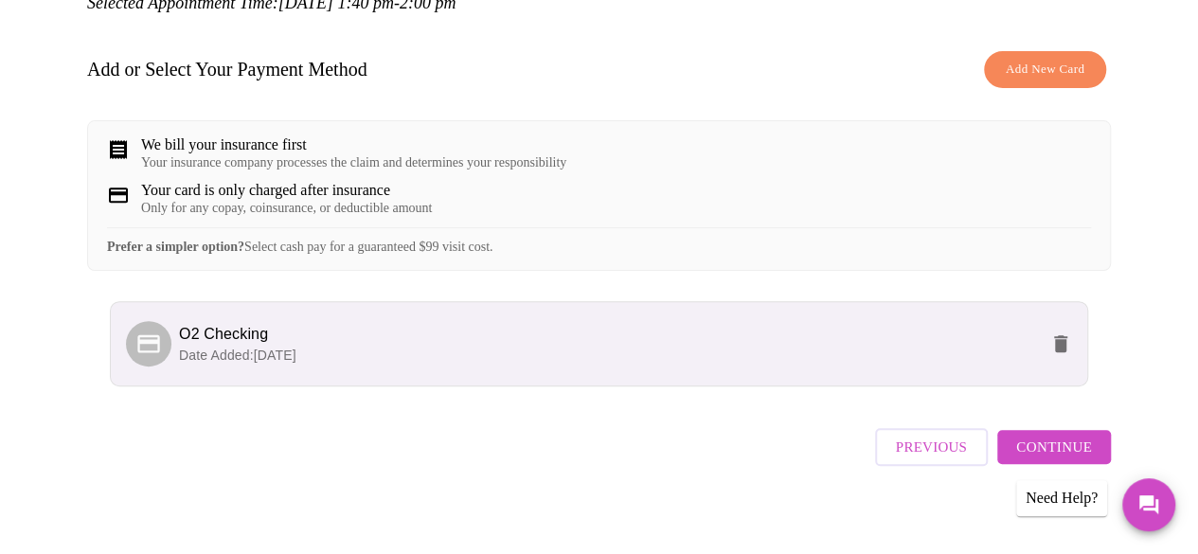
click at [1056, 437] on span "Continue" at bounding box center [1054, 447] width 76 height 25
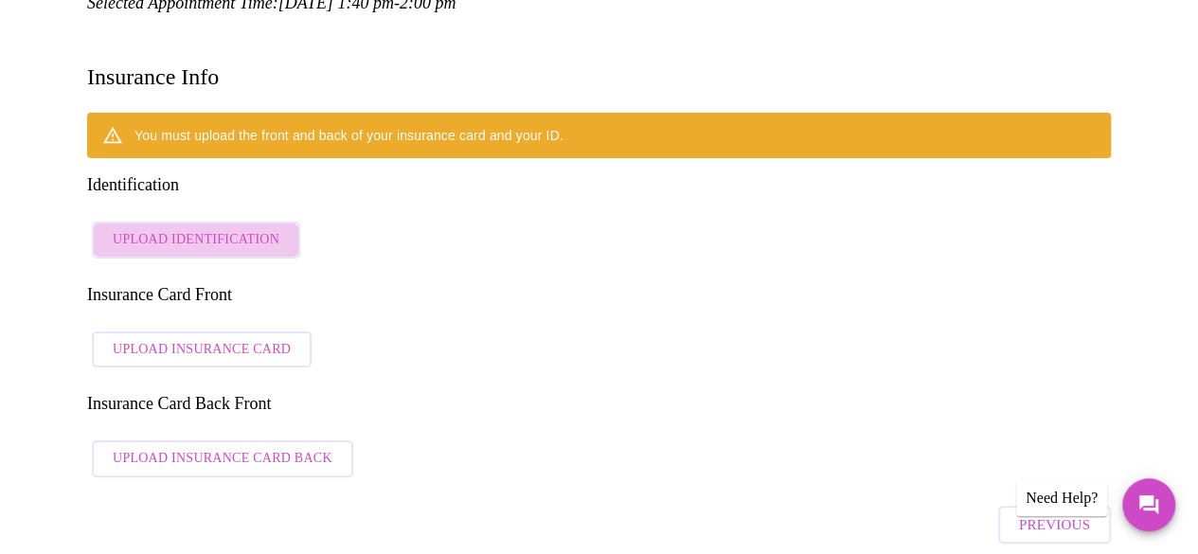
click at [205, 228] on span "Upload Identification" at bounding box center [196, 240] width 167 height 24
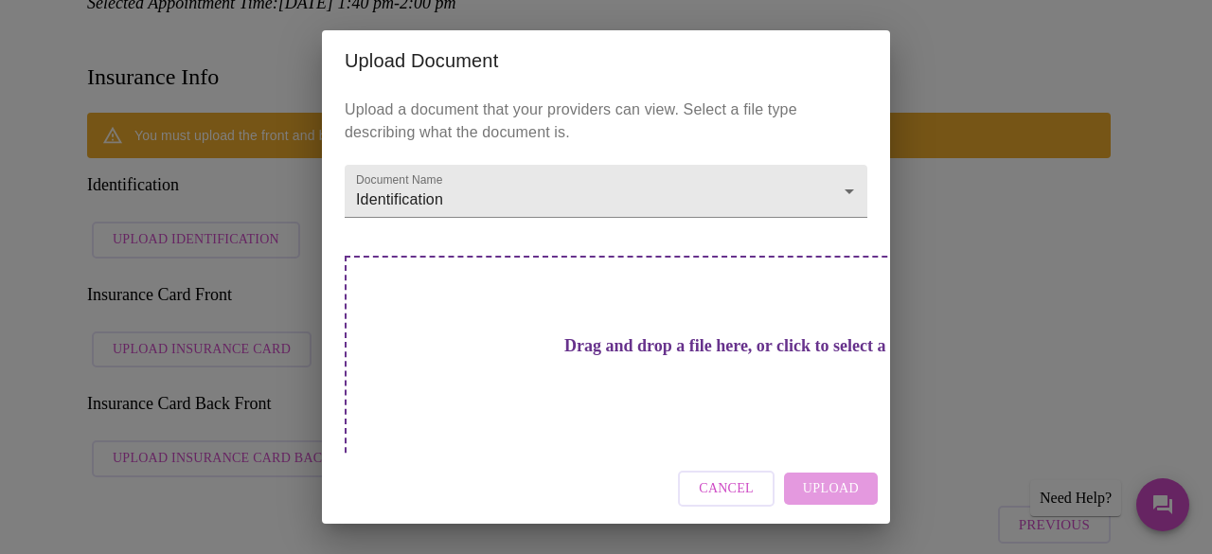
click at [532, 342] on h3 "Drag and drop a file here, or click to select a file" at bounding box center [738, 346] width 523 height 20
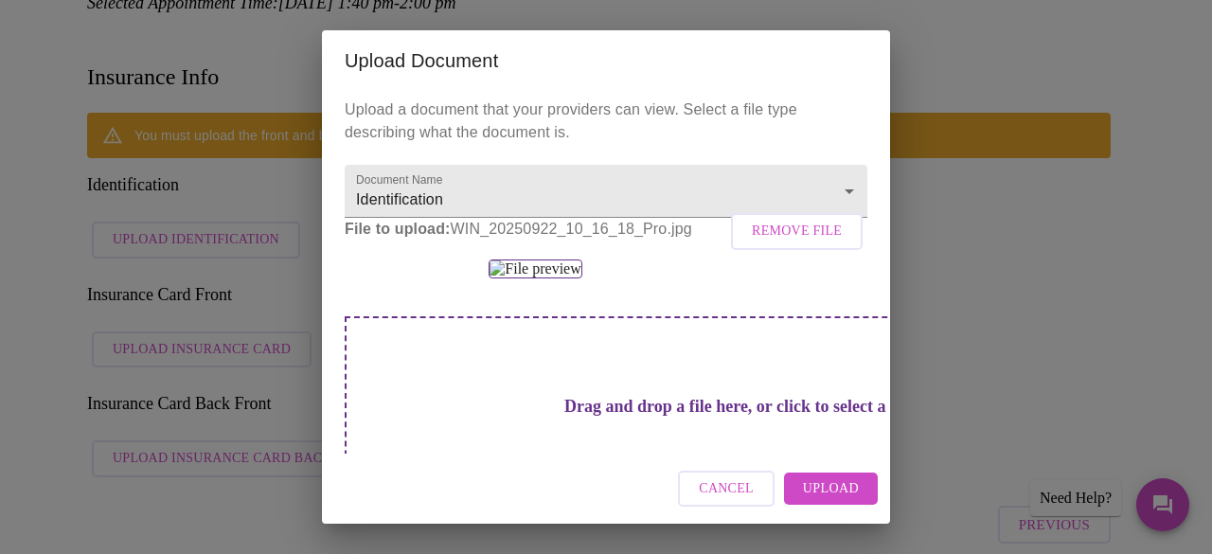
click at [741, 490] on span "Cancel" at bounding box center [726, 489] width 55 height 24
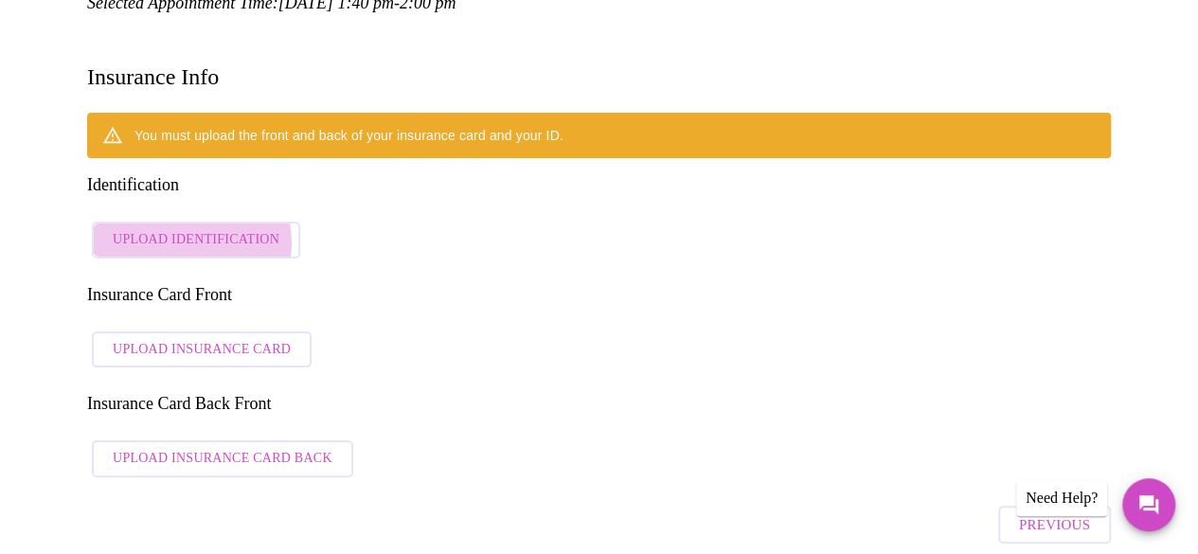
click at [183, 228] on span "Upload Identification" at bounding box center [196, 240] width 167 height 24
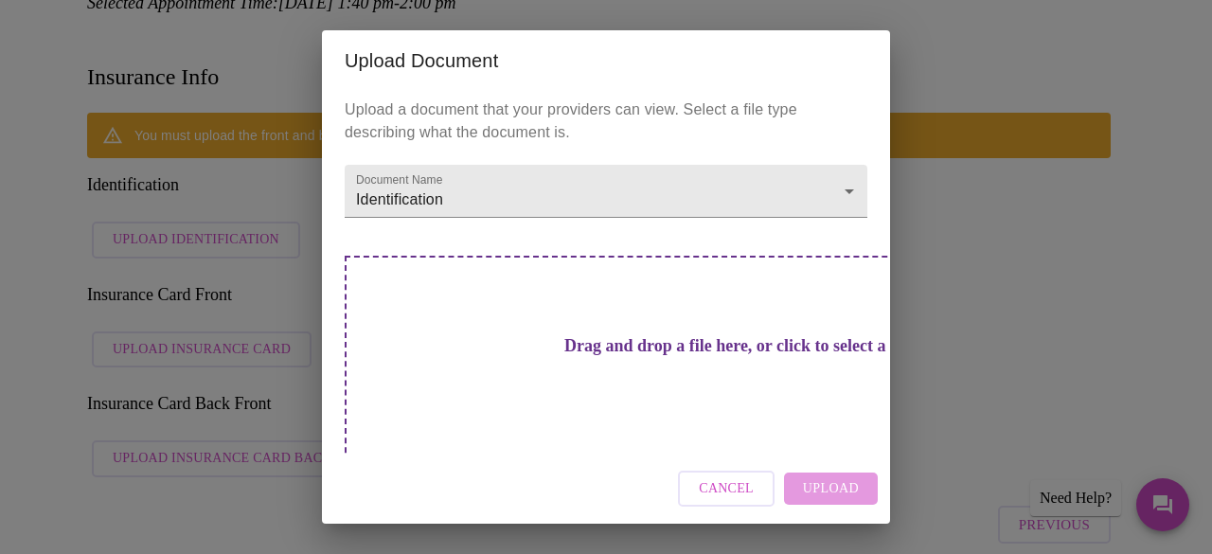
click at [620, 355] on h3 "Drag and drop a file here, or click to select a file" at bounding box center [738, 346] width 523 height 20
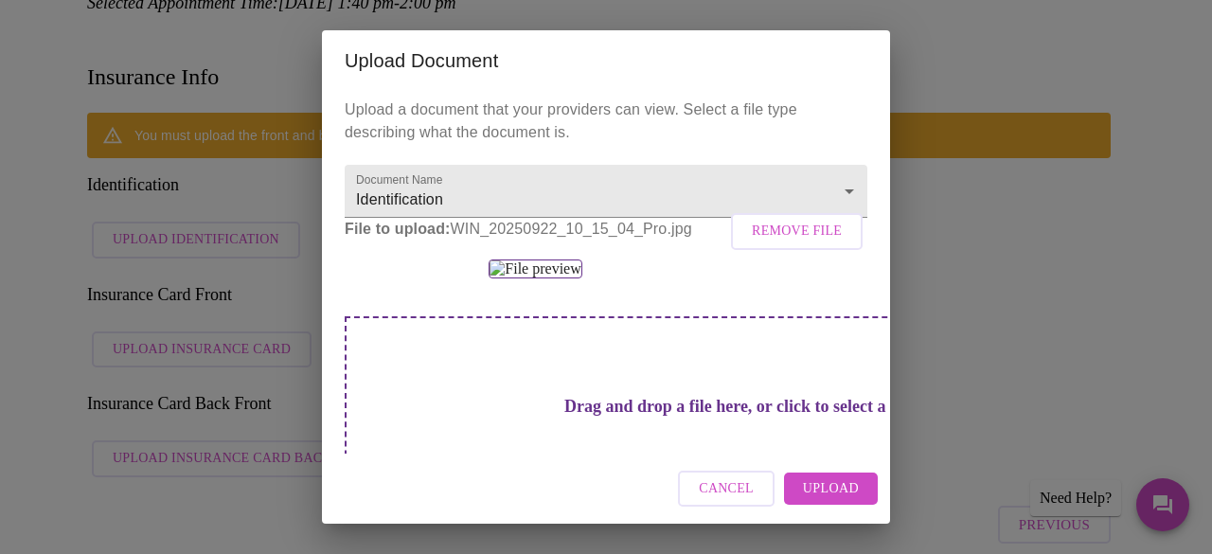
click at [814, 484] on span "Upload" at bounding box center [831, 489] width 56 height 24
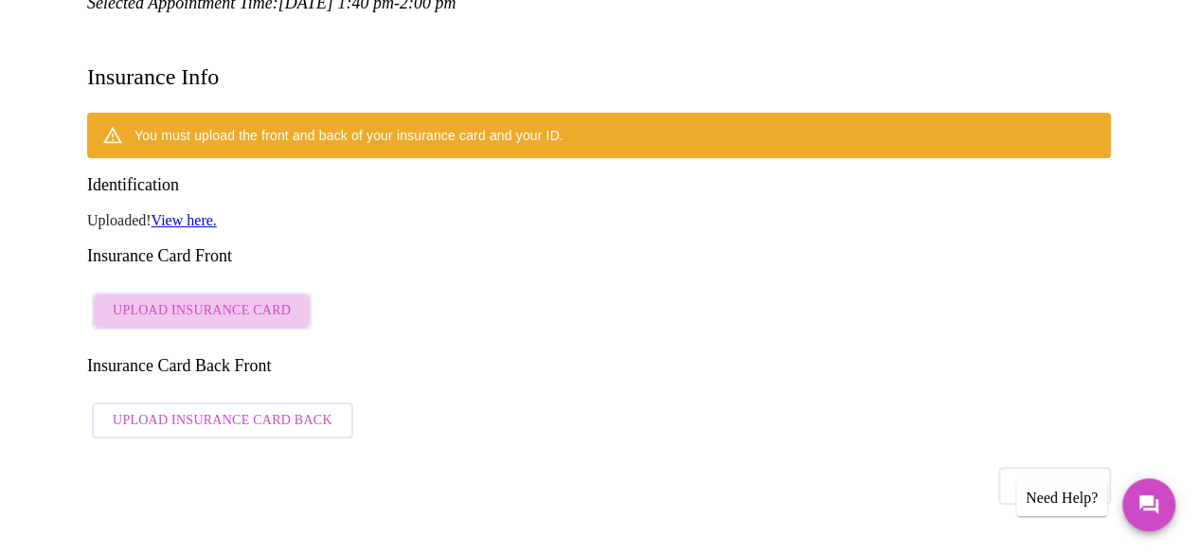
click at [193, 299] on span "Upload Insurance Card" at bounding box center [202, 311] width 178 height 24
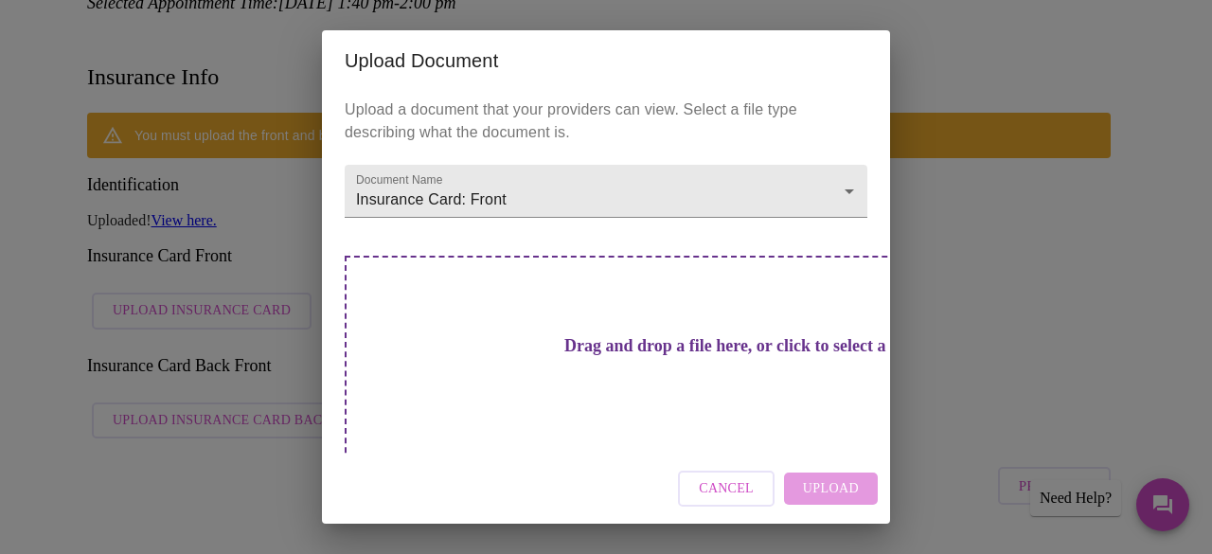
click at [686, 421] on div "Drag and drop a file here, or click to select a file" at bounding box center [739, 383] width 788 height 255
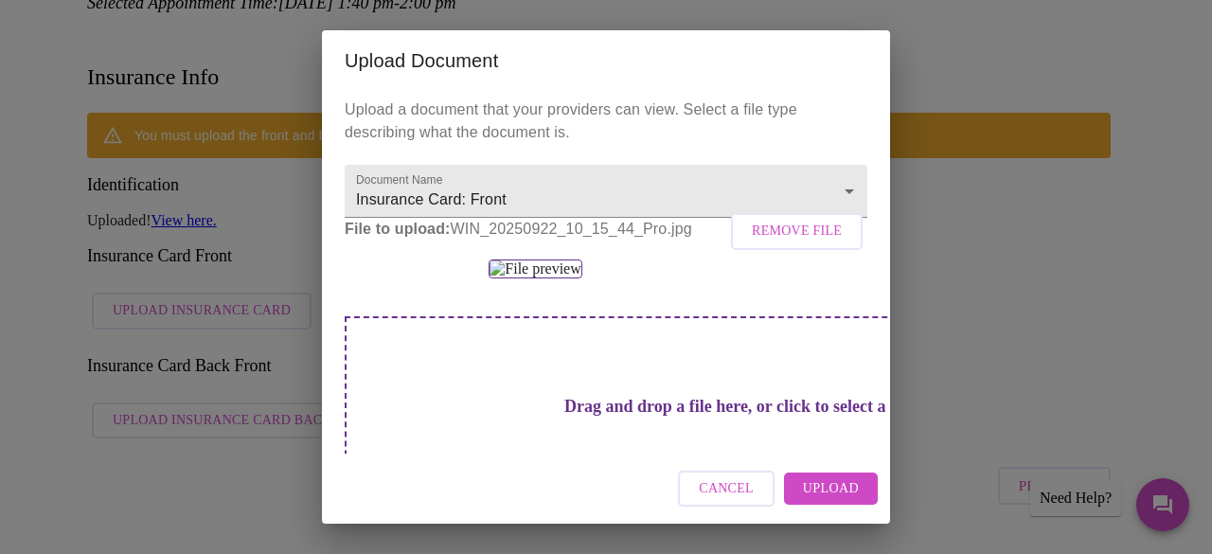
click at [811, 486] on span "Upload" at bounding box center [831, 489] width 56 height 24
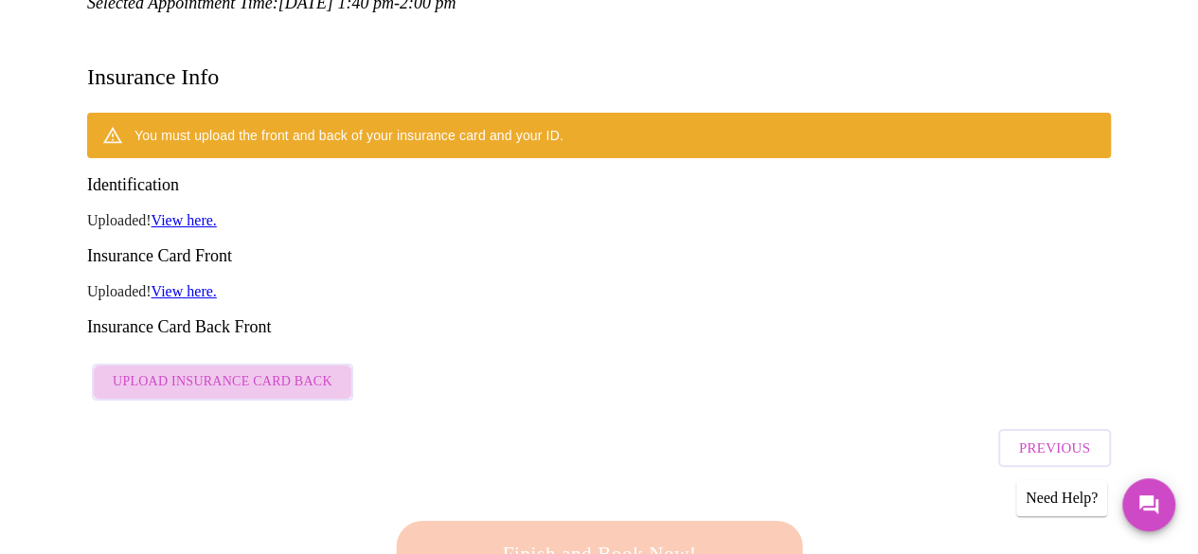
click at [275, 370] on span "Upload Insurance Card Back" at bounding box center [223, 382] width 220 height 24
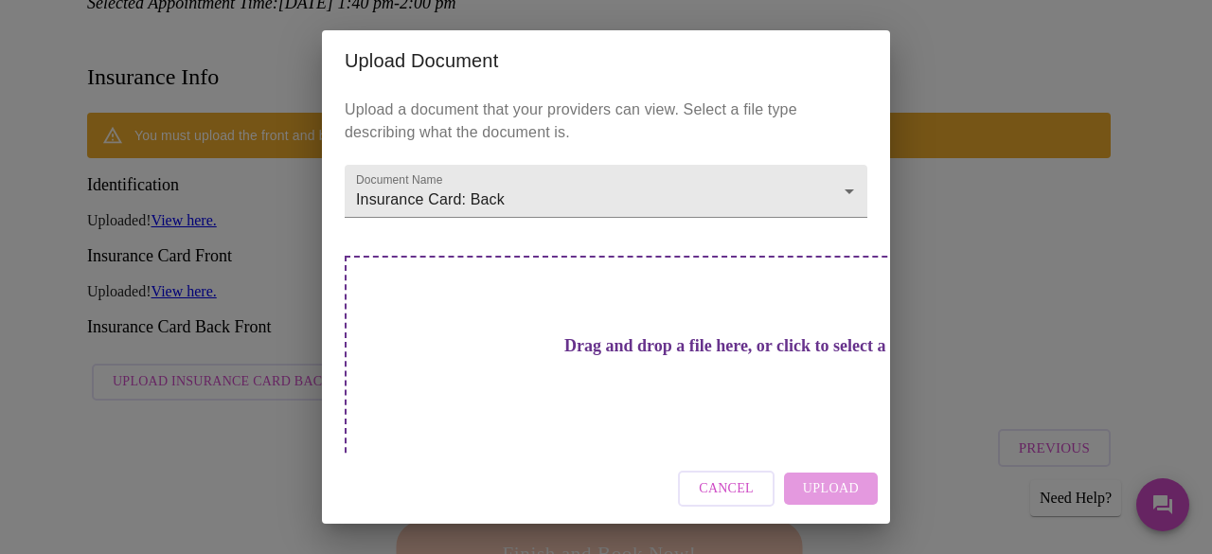
click at [586, 356] on h3 "Drag and drop a file here, or click to select a file" at bounding box center [738, 346] width 523 height 20
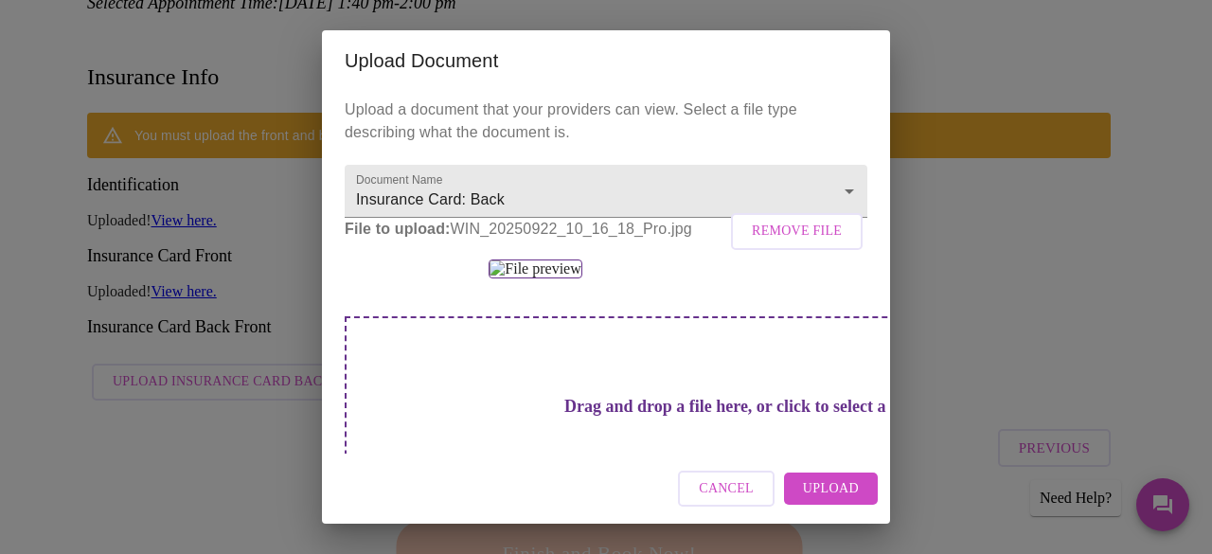
click at [828, 491] on span "Upload" at bounding box center [831, 489] width 56 height 24
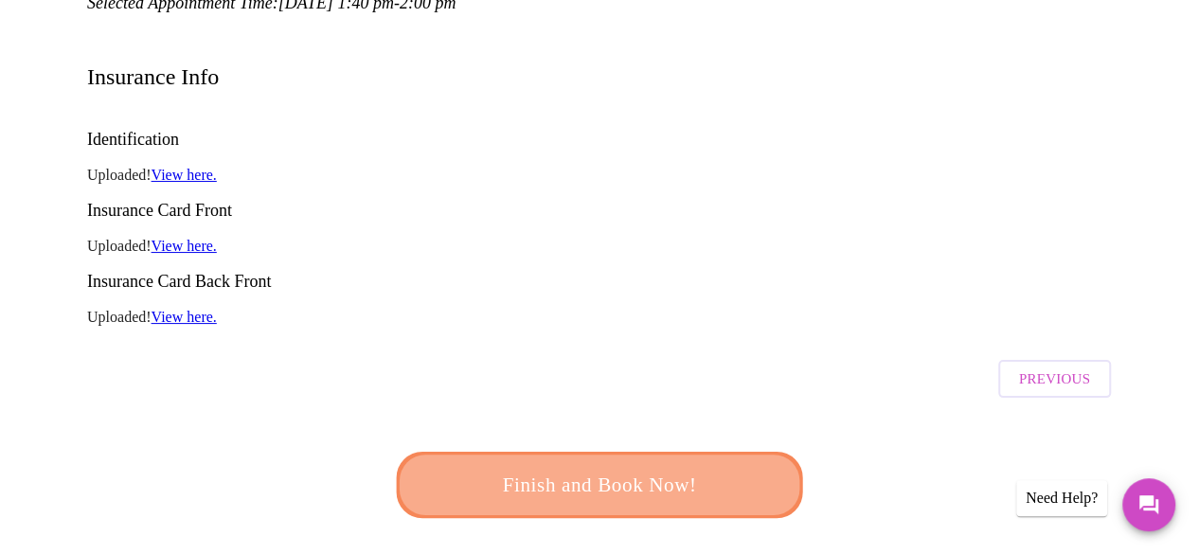
click at [591, 468] on span "Finish and Book Now!" at bounding box center [599, 485] width 350 height 35
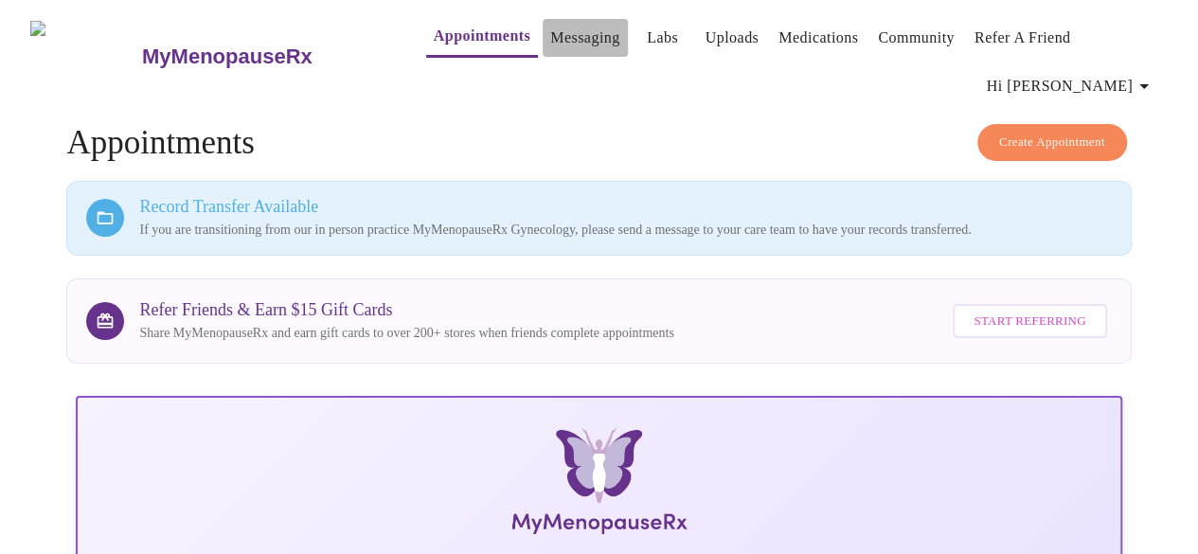
click at [550, 48] on link "Messaging" at bounding box center [584, 38] width 69 height 27
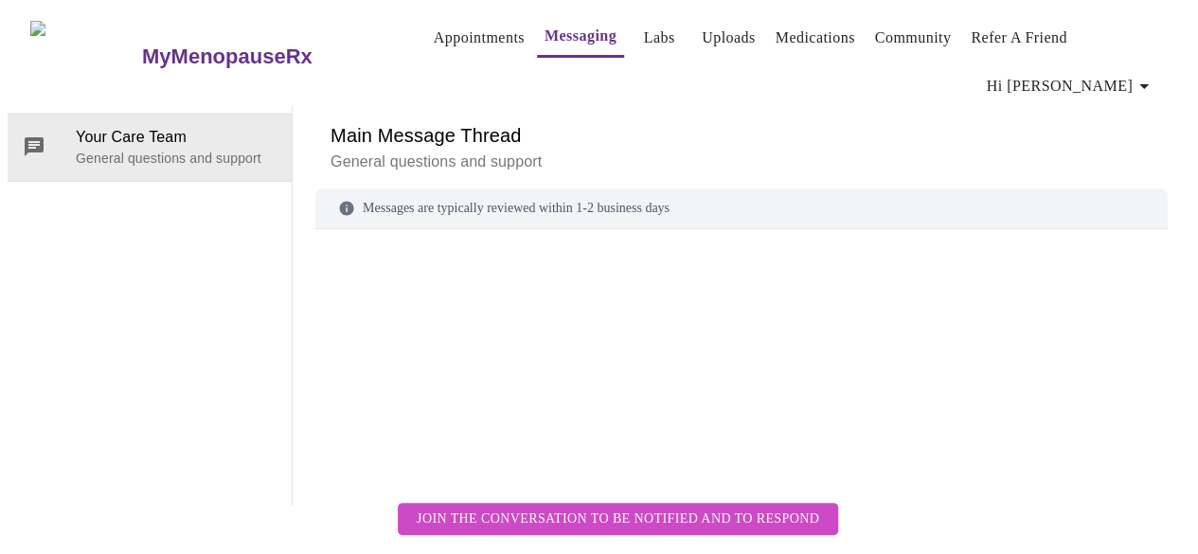
scroll to position [71, 0]
